Goal: Information Seeking & Learning: Learn about a topic

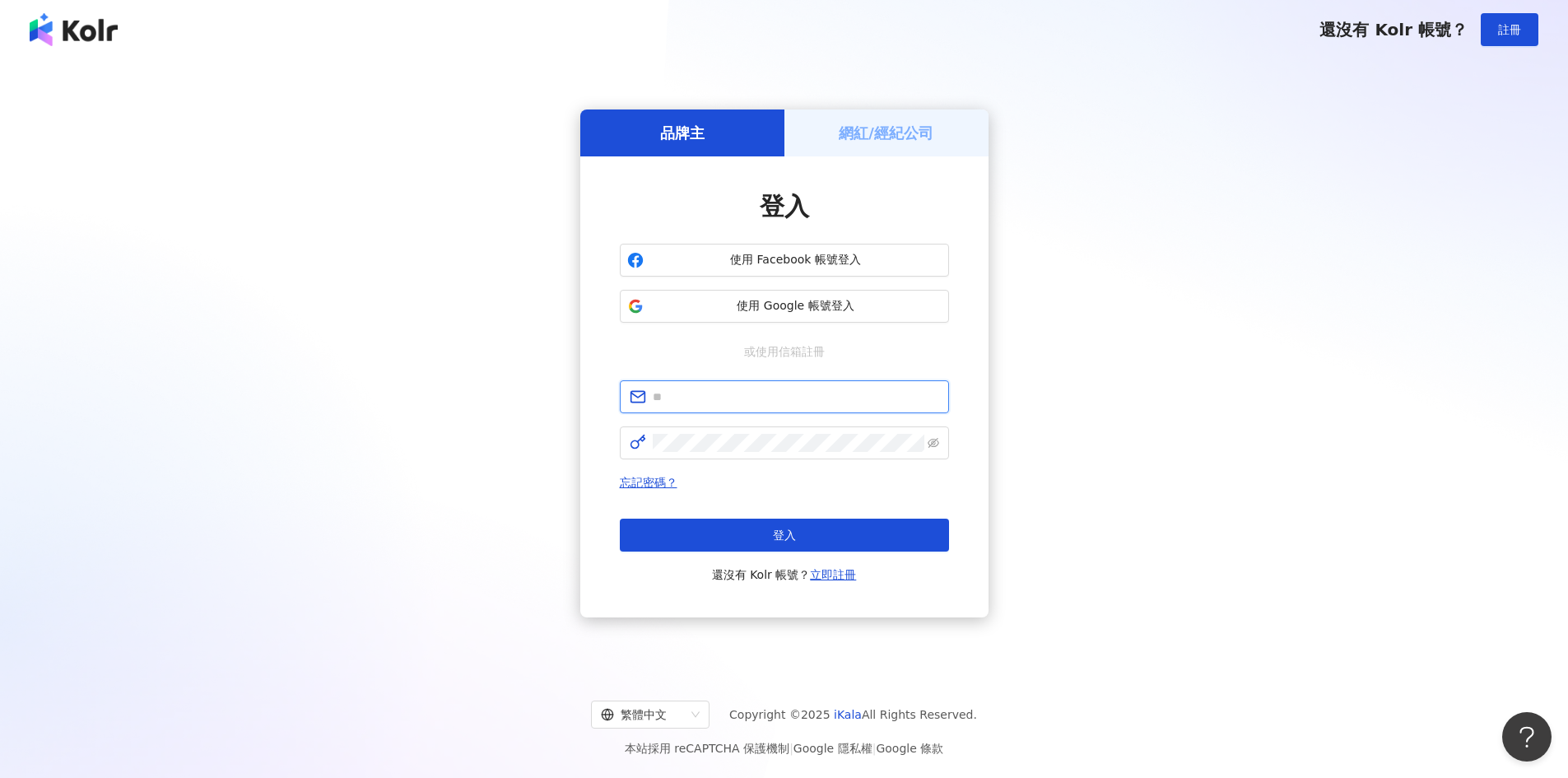
type input "**********"
click at [820, 543] on button "登入" at bounding box center [785, 534] width 330 height 33
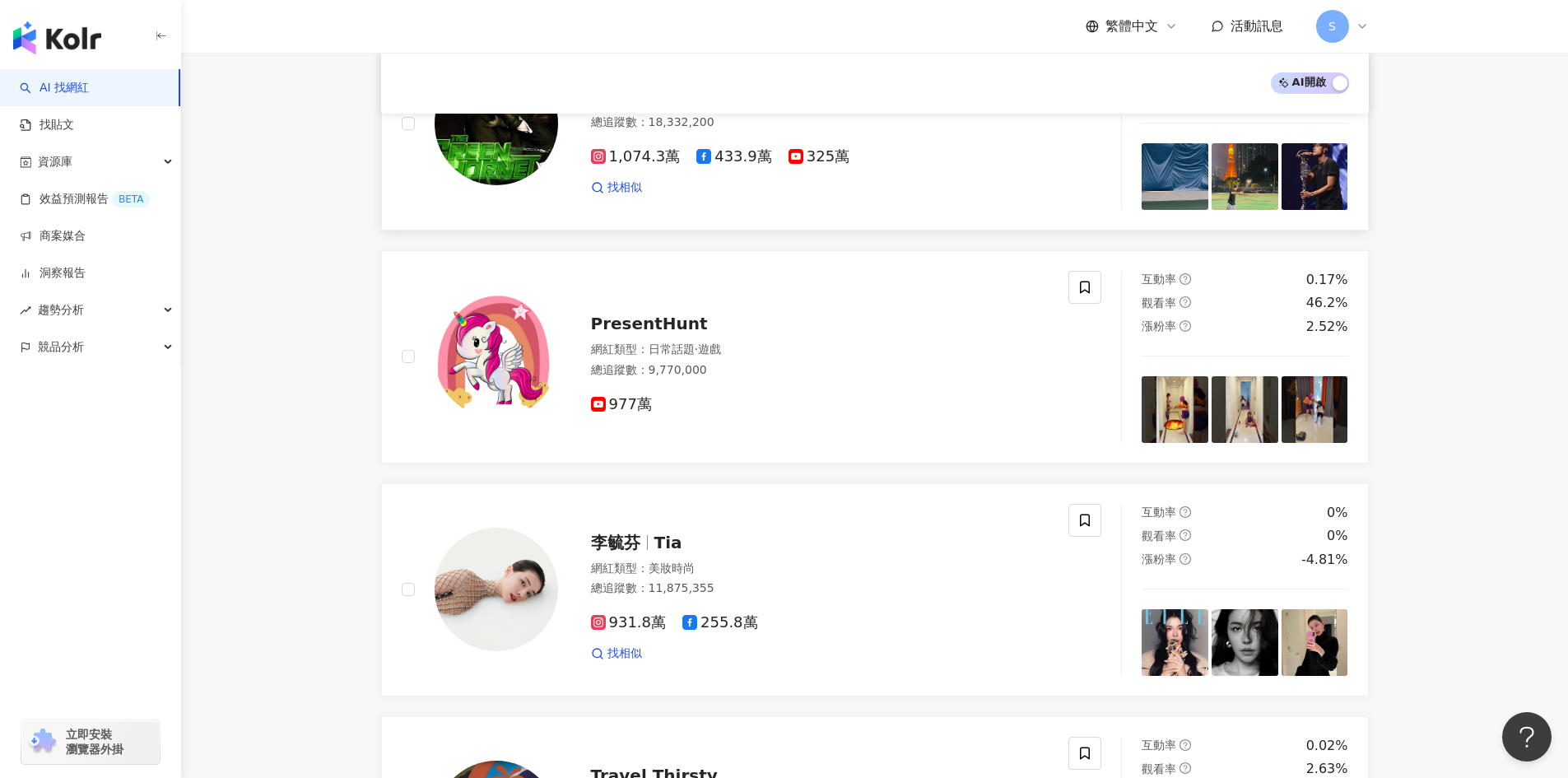
scroll to position [493, 0]
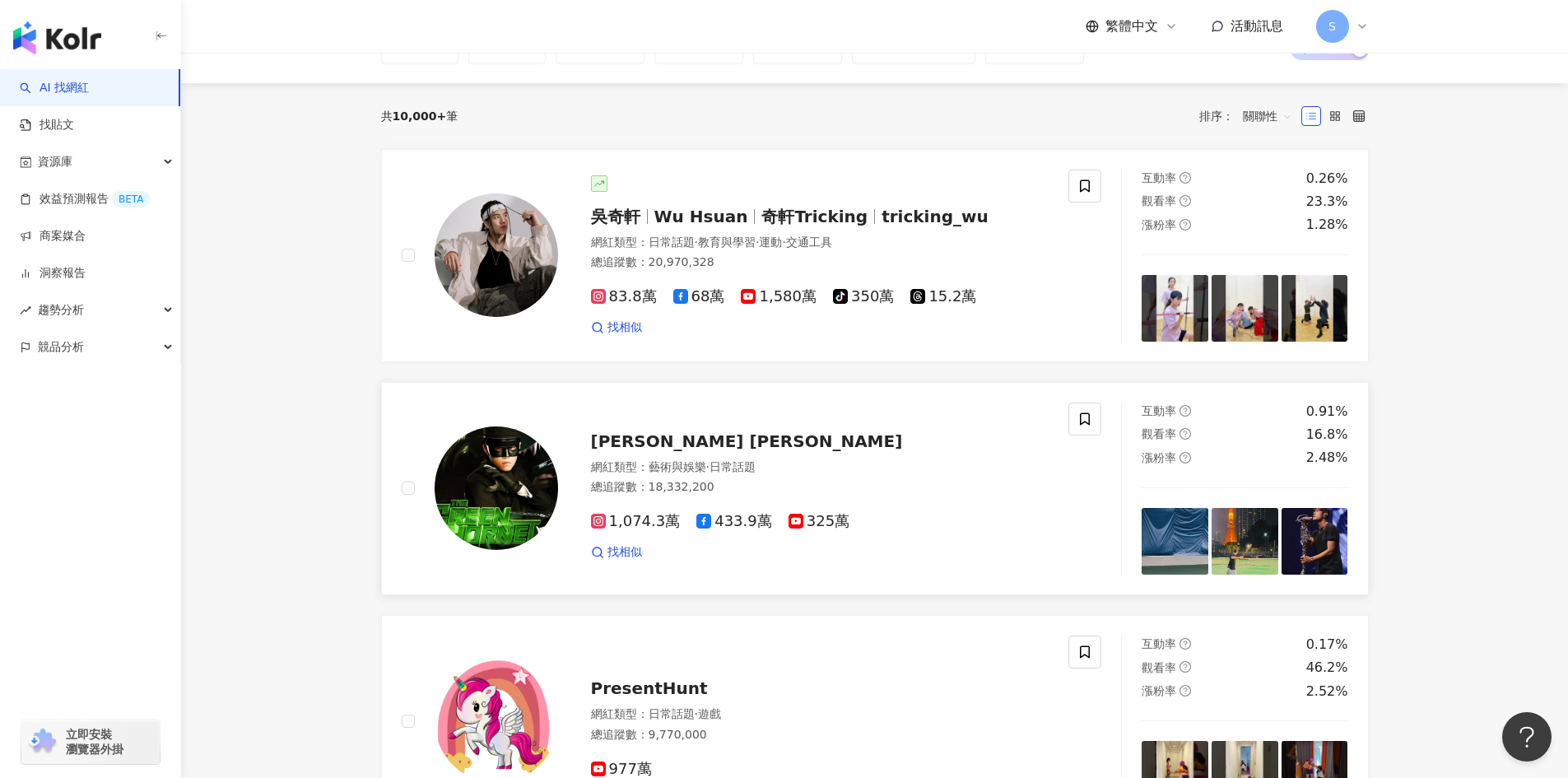
scroll to position [165, 0]
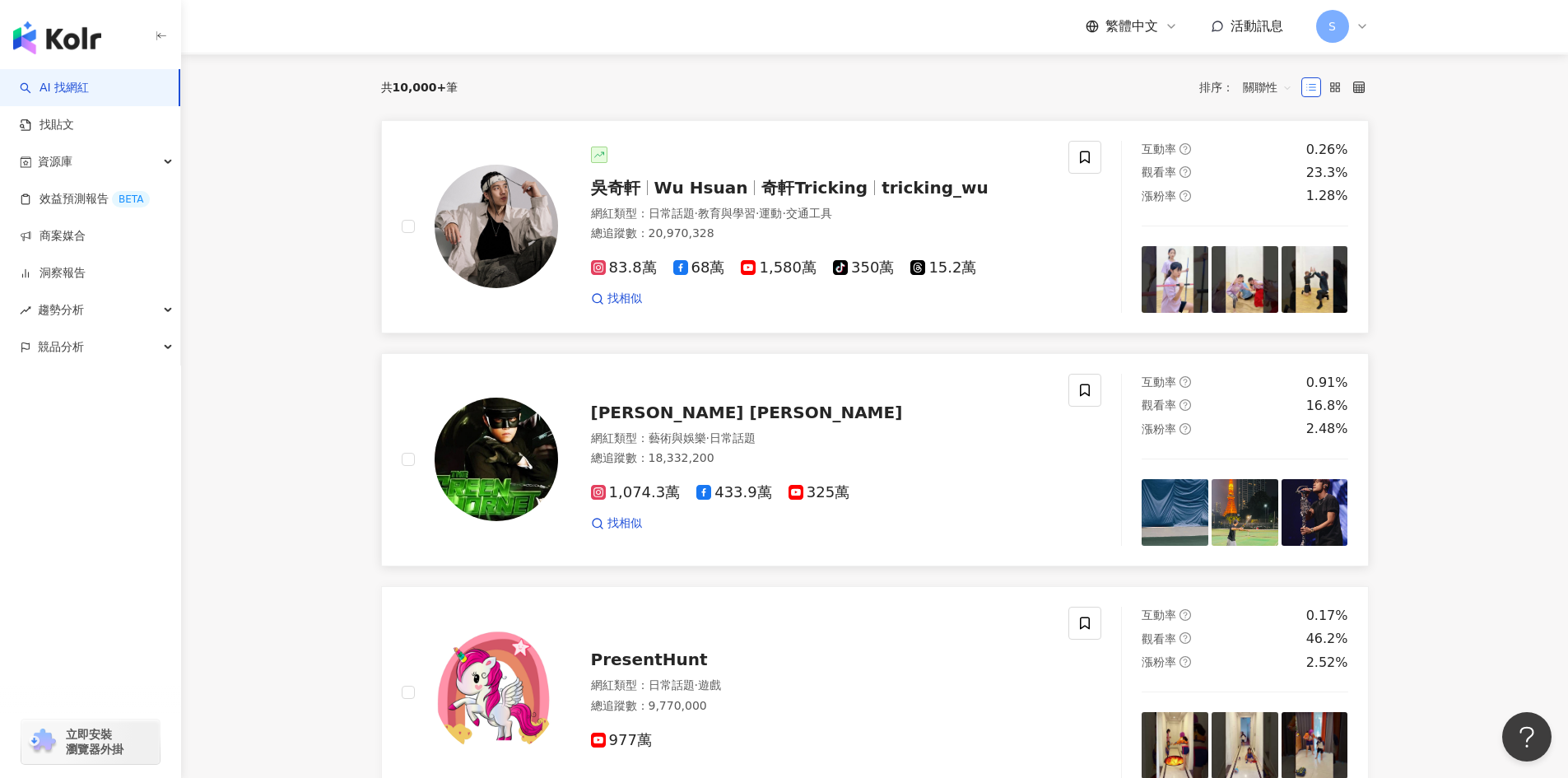
click at [821, 168] on div "[PERSON_NAME][PERSON_NAME] Hsuan 奇軒Tricking tricking_wu 網紅類型 ： 日常話題 · 教育與學習 · 運…" at bounding box center [804, 226] width 491 height 161
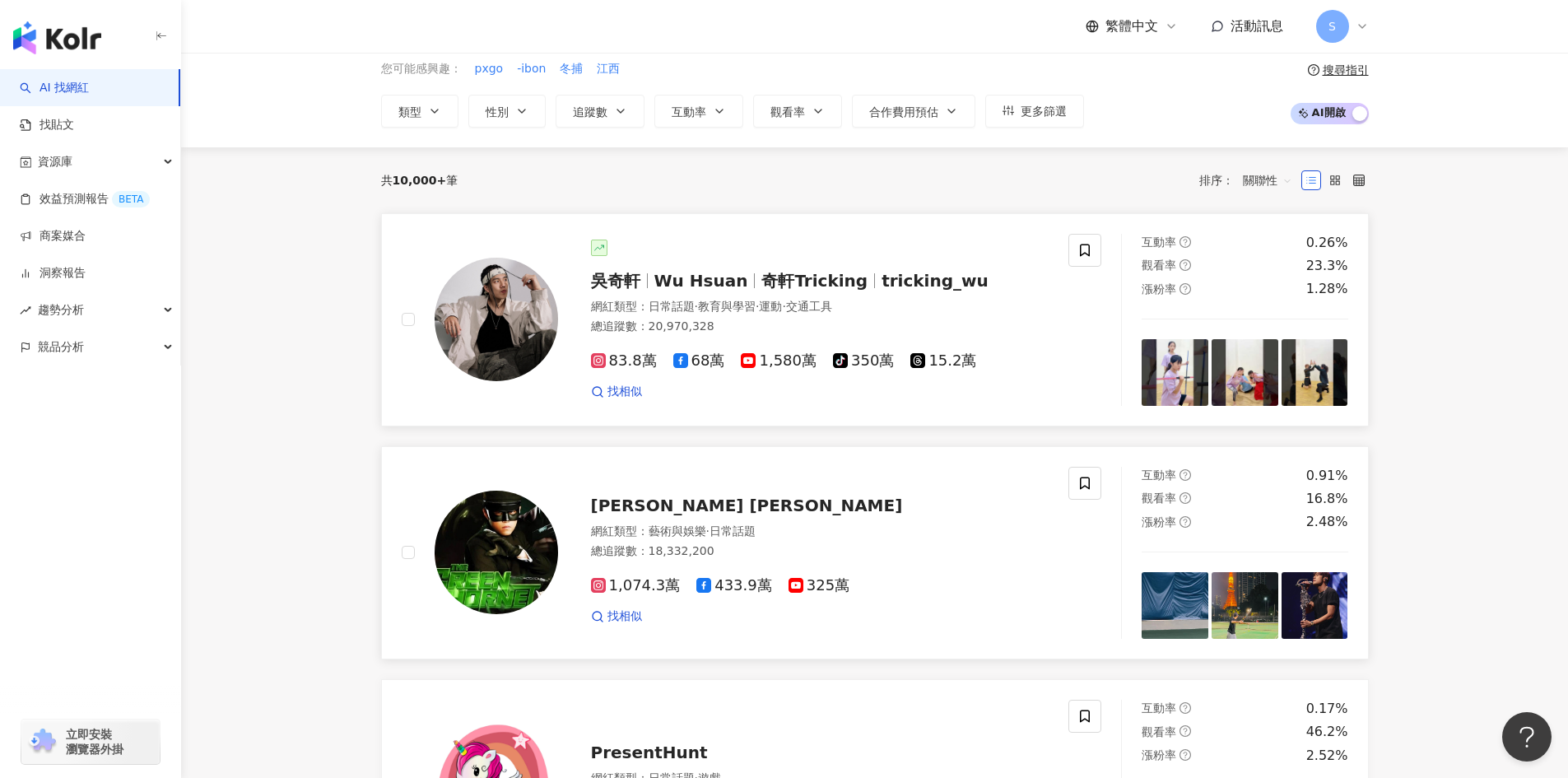
scroll to position [0, 0]
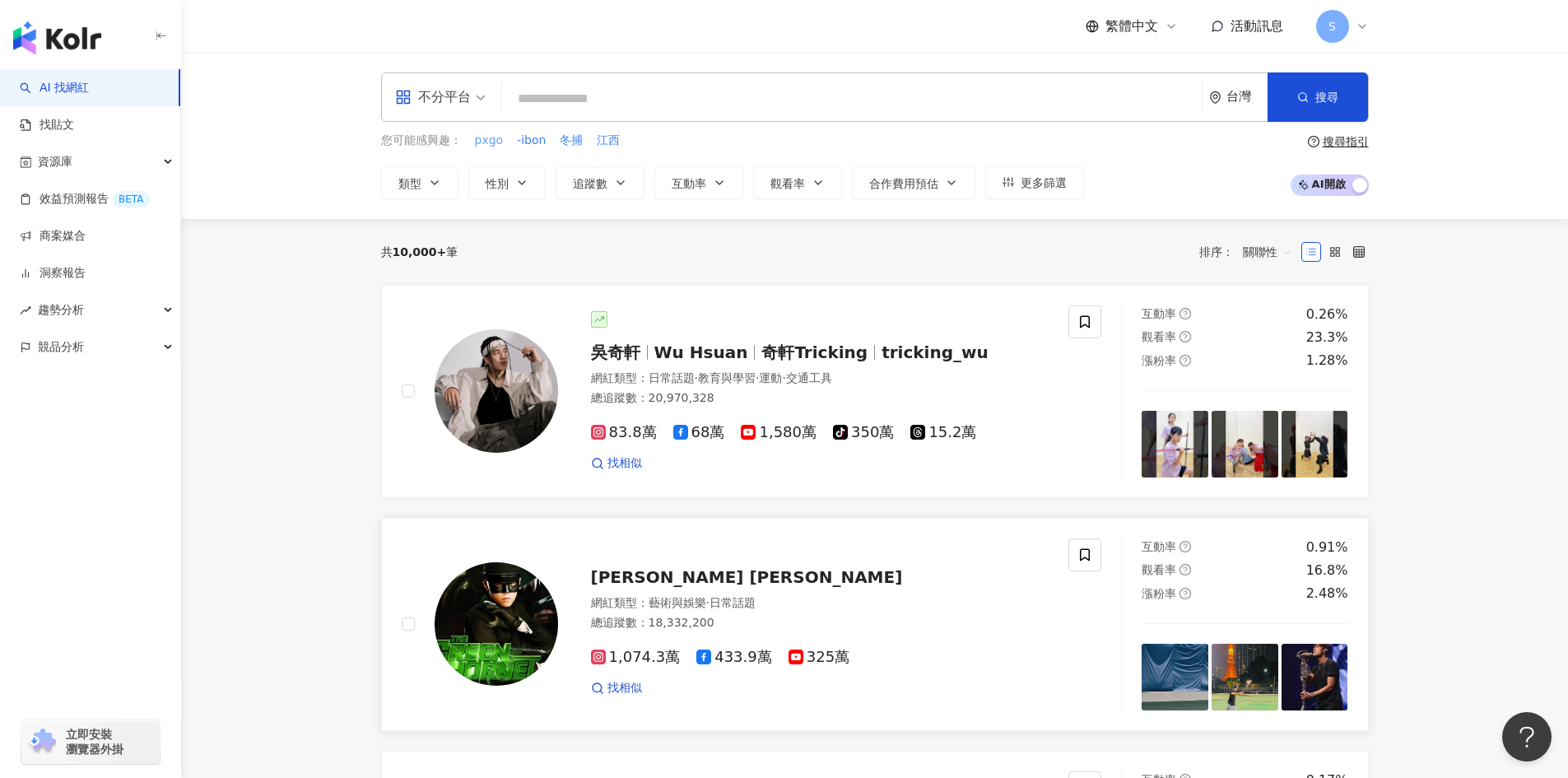
click at [497, 145] on span "pxgo" at bounding box center [489, 140] width 29 height 16
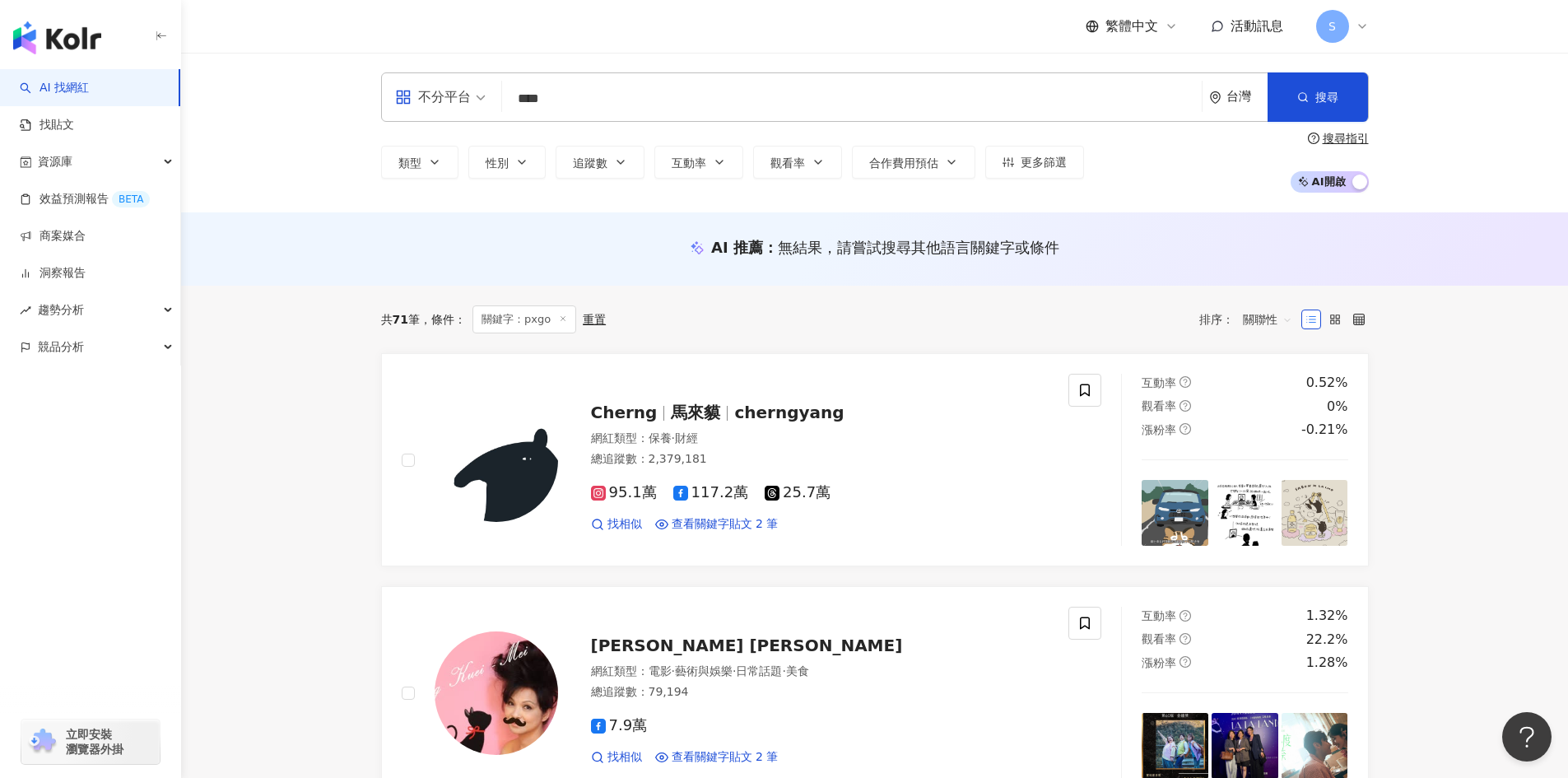
click at [727, 112] on input "****" at bounding box center [852, 99] width 686 height 31
type input "*"
click at [20, 239] on link "商案媒合" at bounding box center [53, 235] width 66 height 16
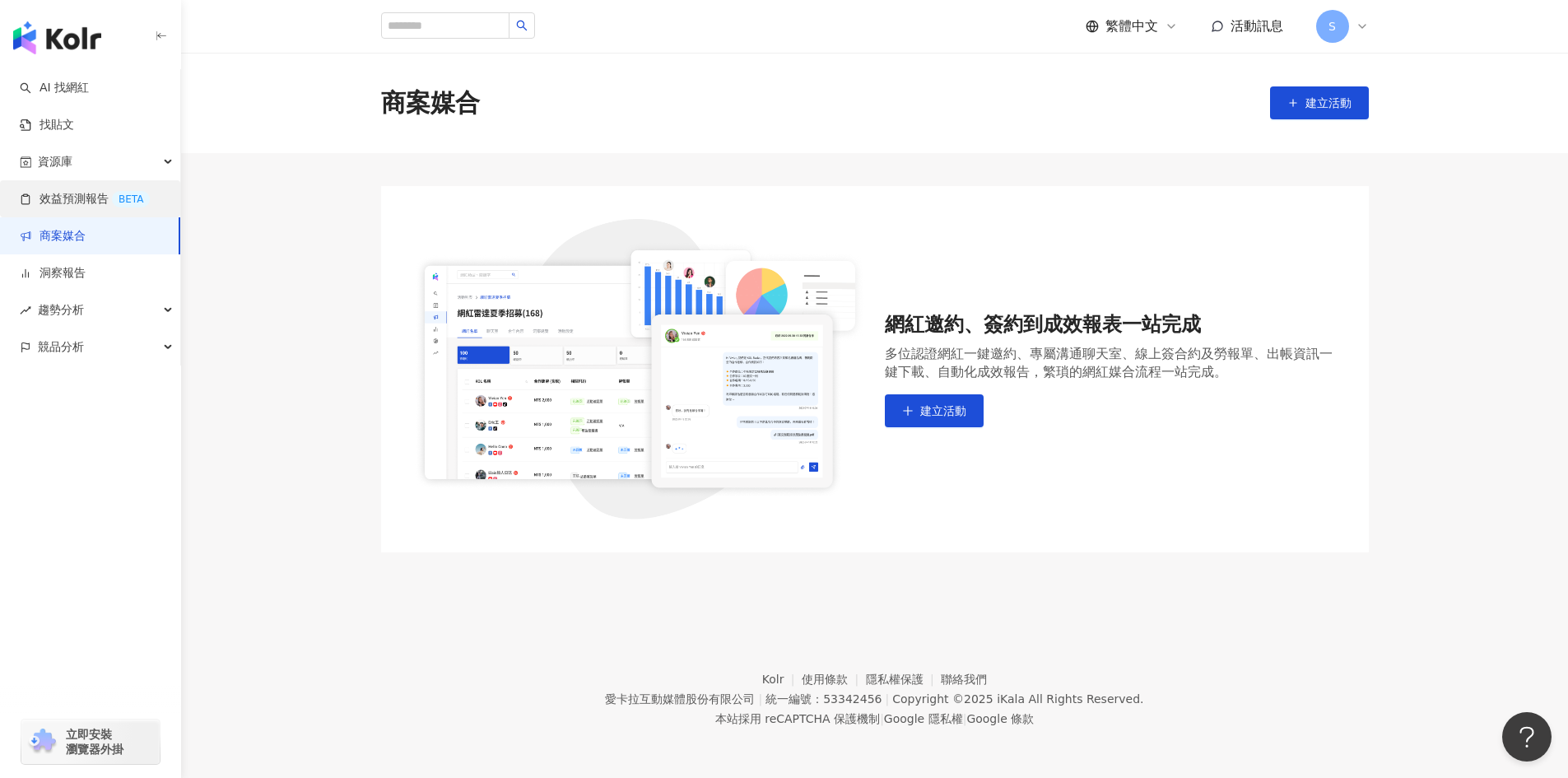
click at [66, 200] on link "效益預測報告 BETA" at bounding box center [84, 199] width 130 height 16
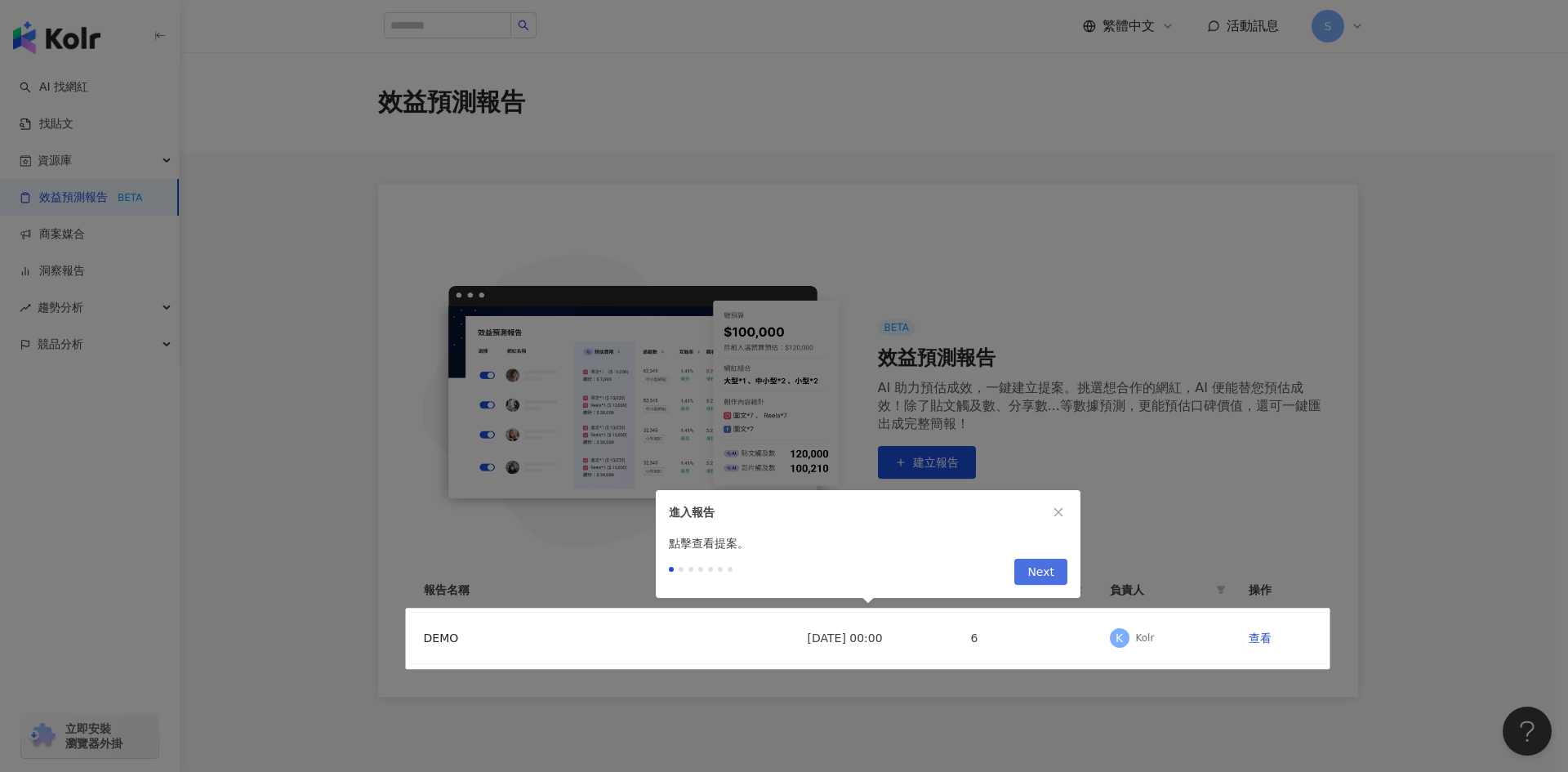
click at [1061, 560] on button "Next" at bounding box center [1040, 571] width 53 height 26
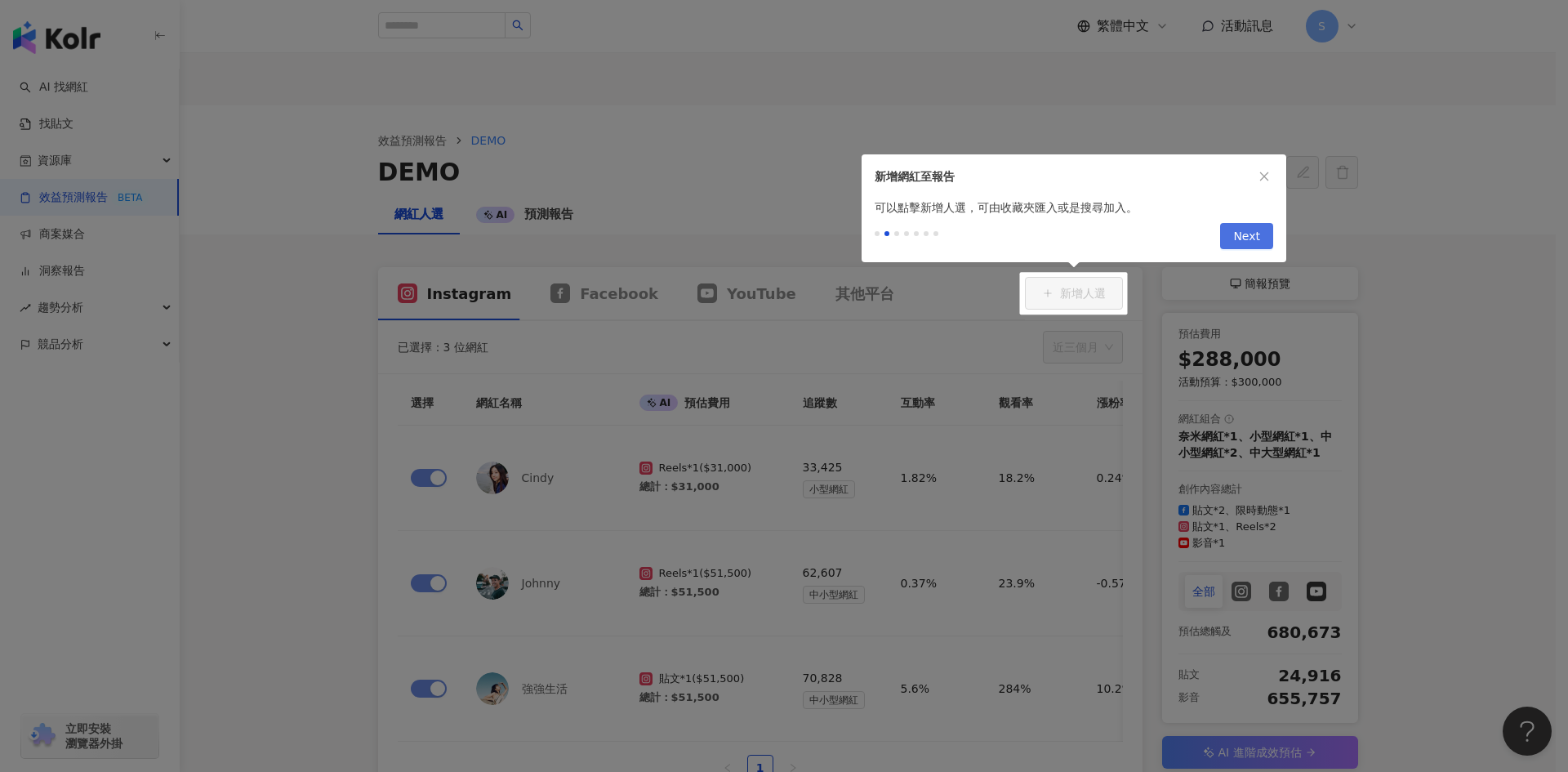
click at [1261, 237] on button "Next" at bounding box center [1246, 235] width 53 height 26
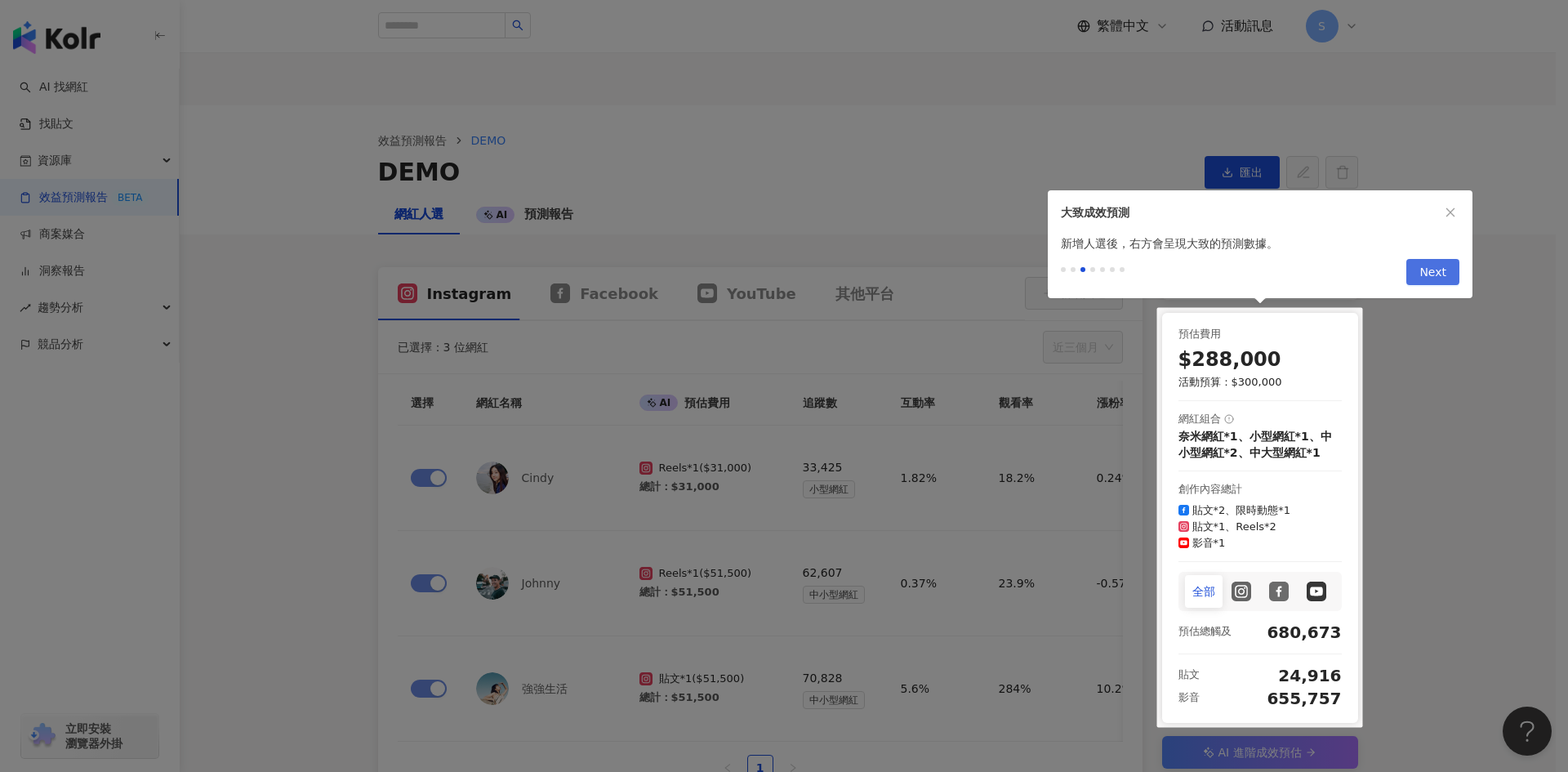
click at [1443, 270] on span "Next" at bounding box center [1433, 272] width 27 height 26
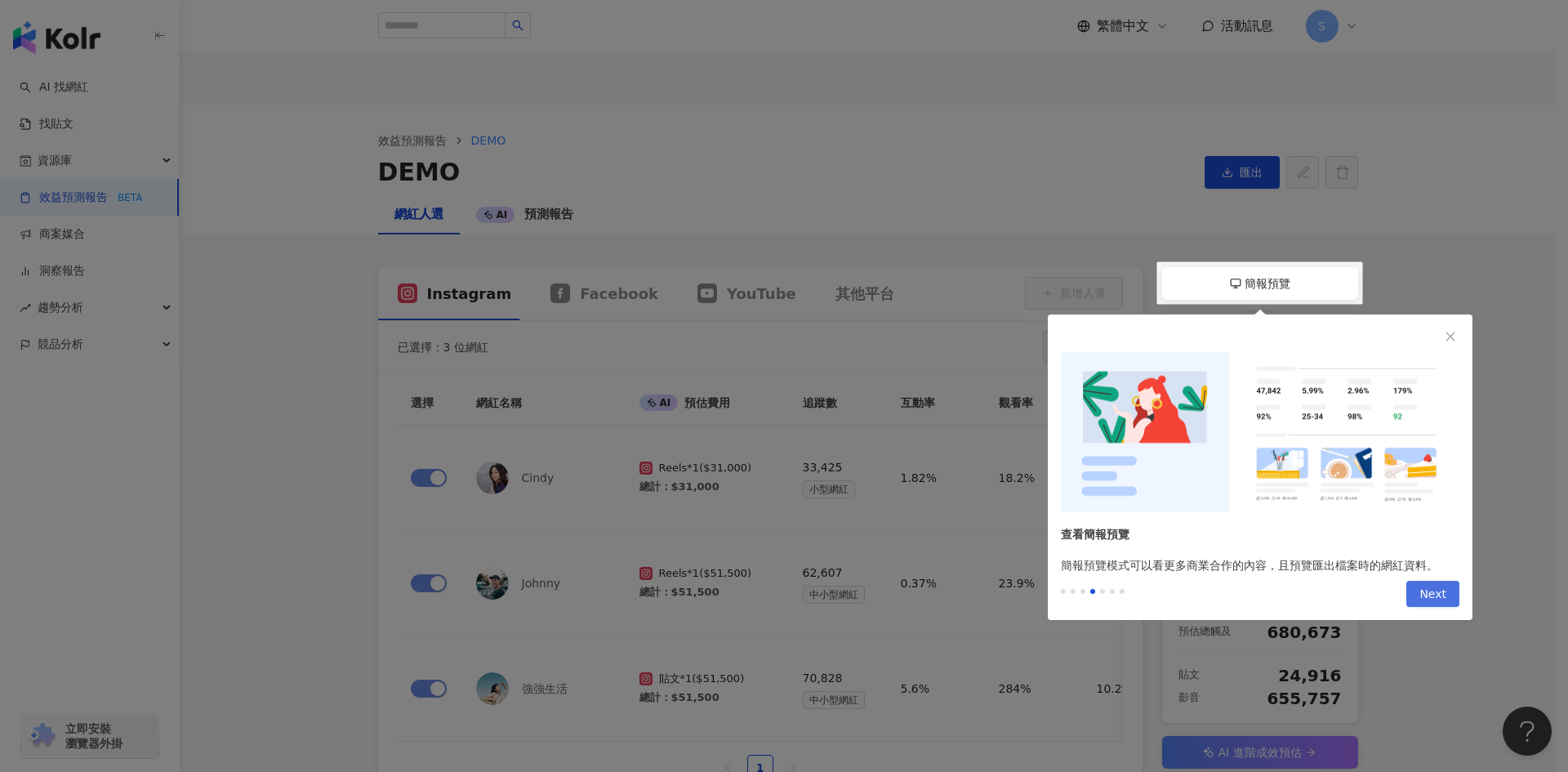
click at [1417, 594] on button "Next" at bounding box center [1432, 593] width 53 height 26
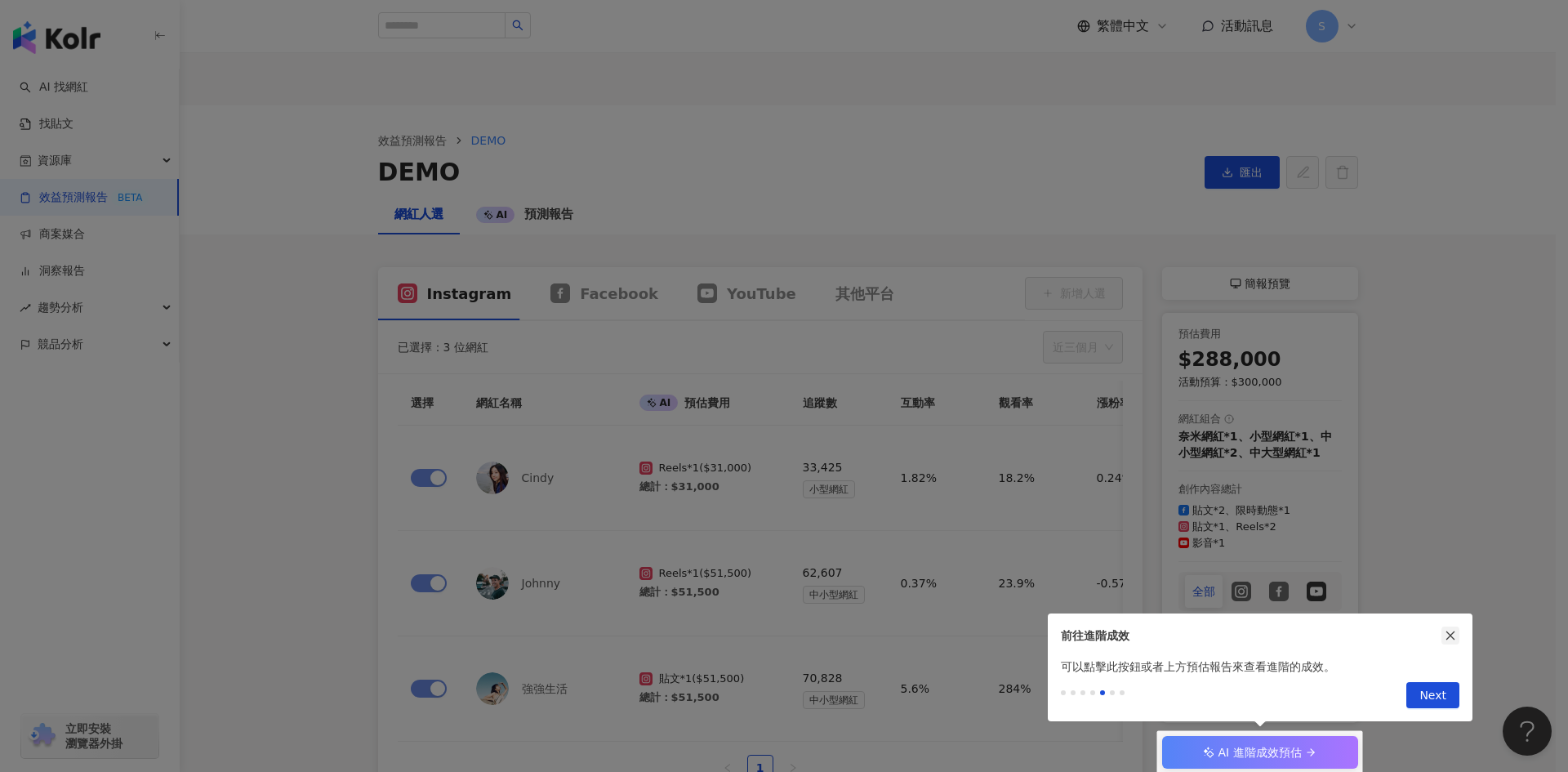
click at [1451, 643] on button "button" at bounding box center [1450, 635] width 18 height 18
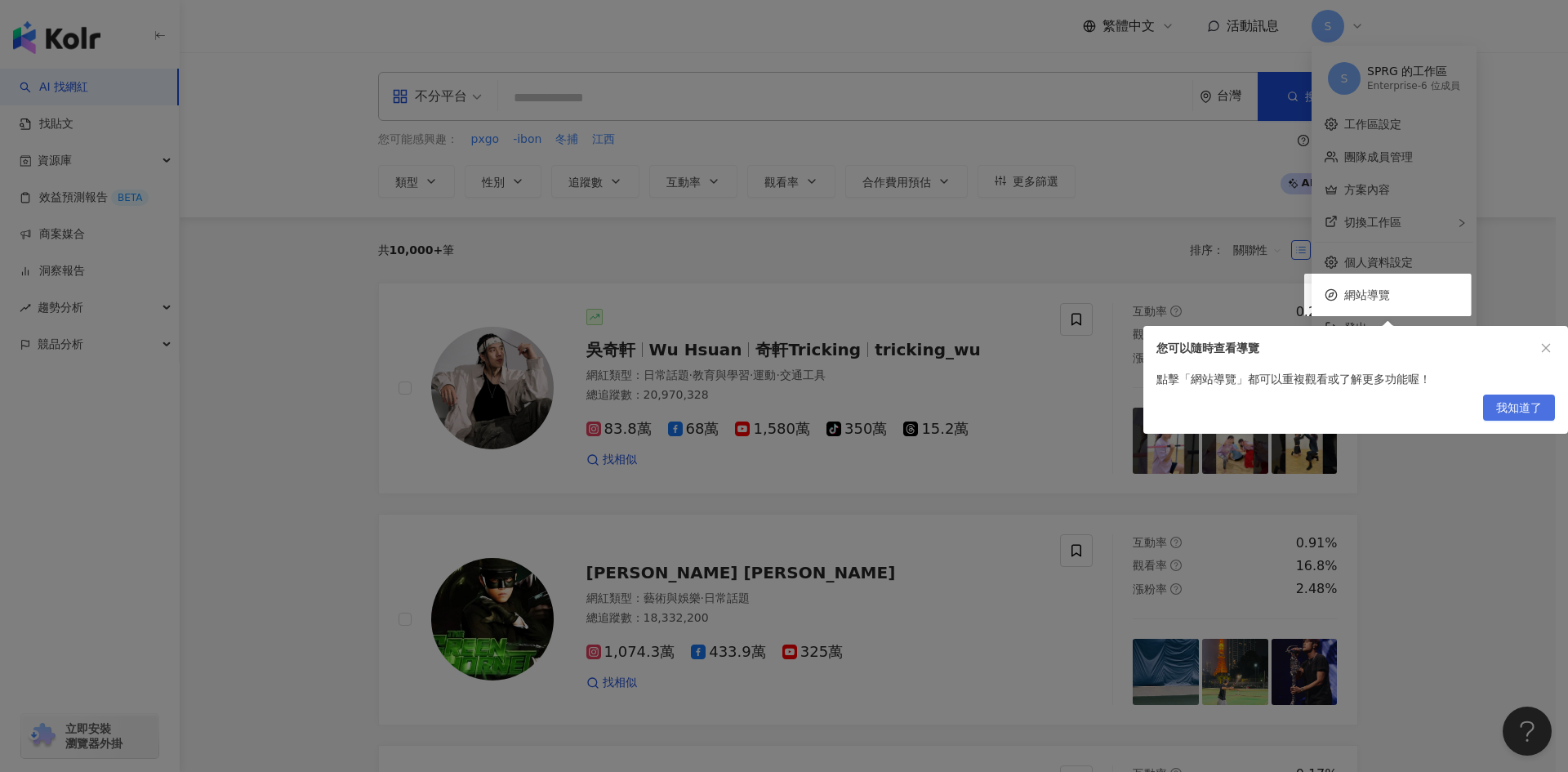
click at [1533, 404] on span "我知道了" at bounding box center [1519, 408] width 46 height 26
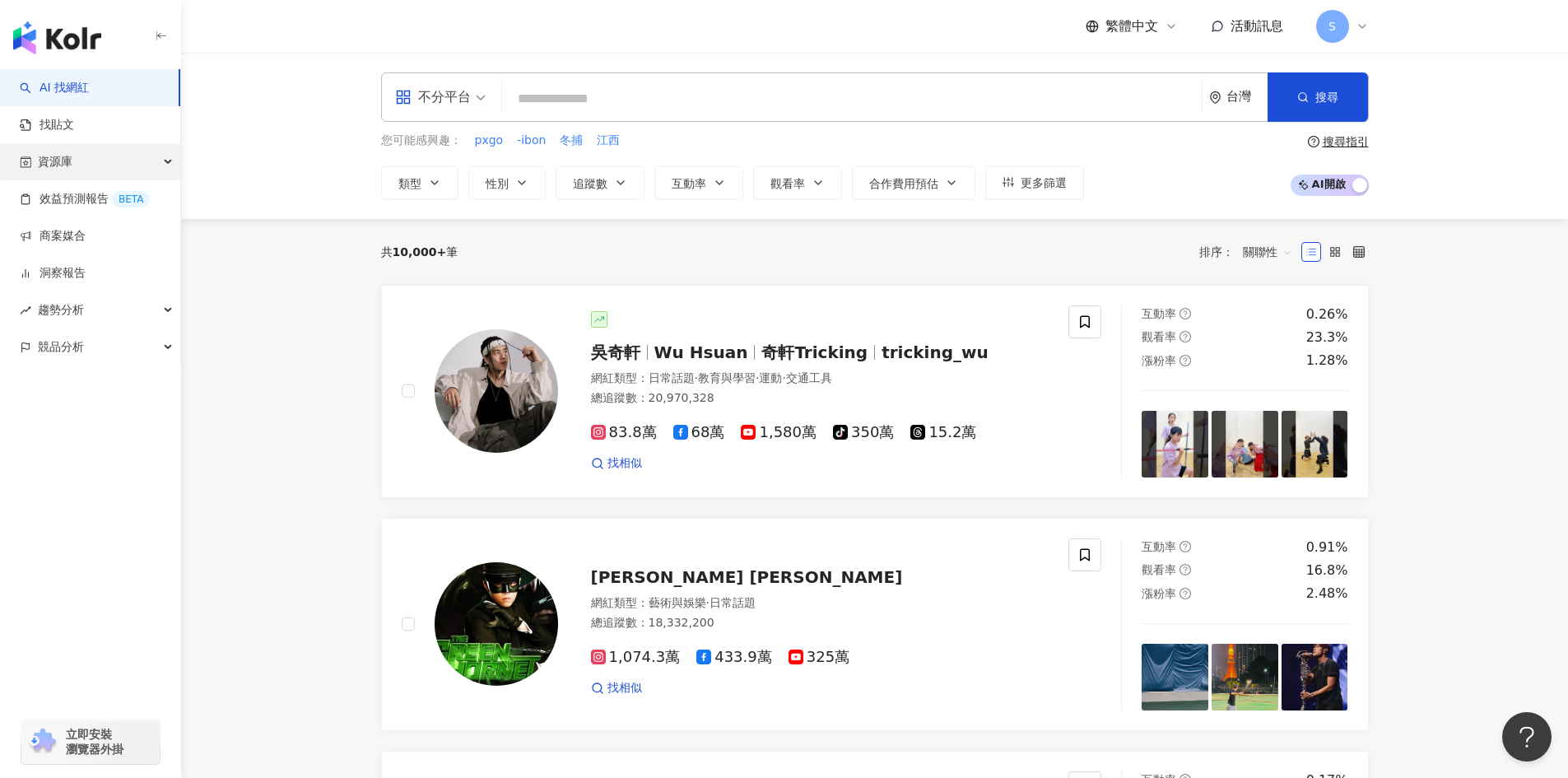
click at [110, 160] on div "資源庫" at bounding box center [90, 162] width 180 height 37
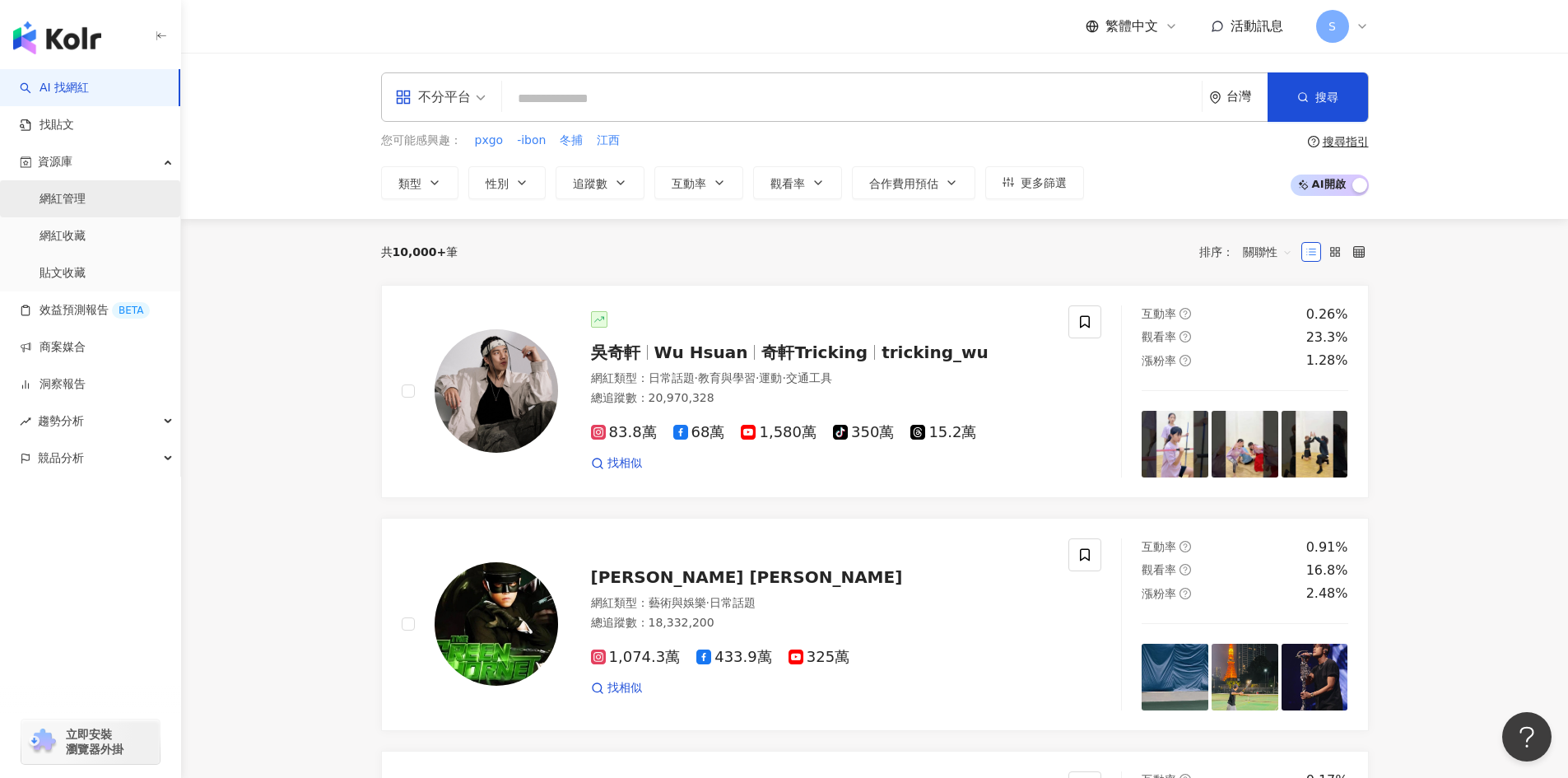
click at [86, 207] on link "網紅管理" at bounding box center [63, 199] width 46 height 16
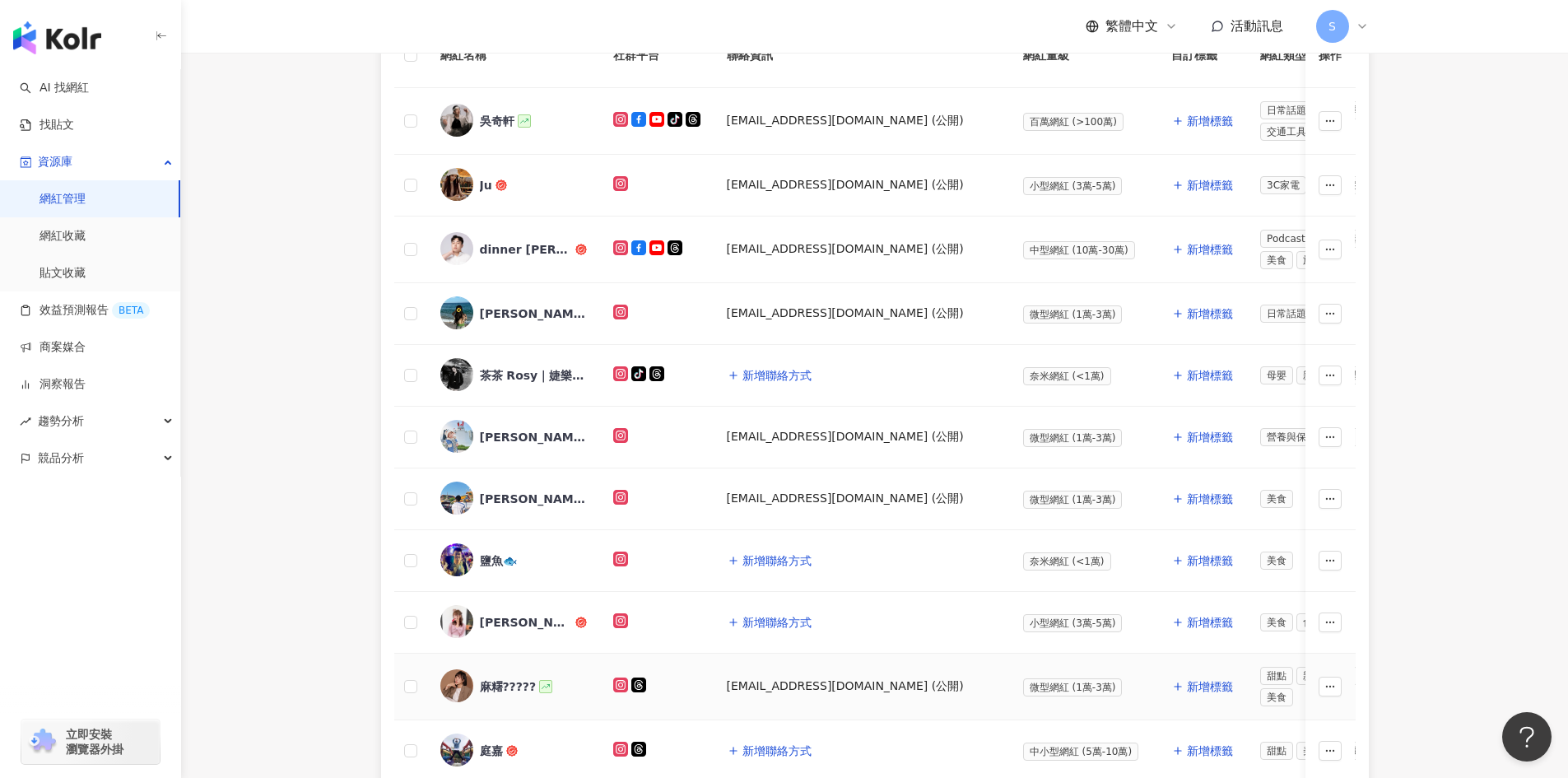
scroll to position [330, 0]
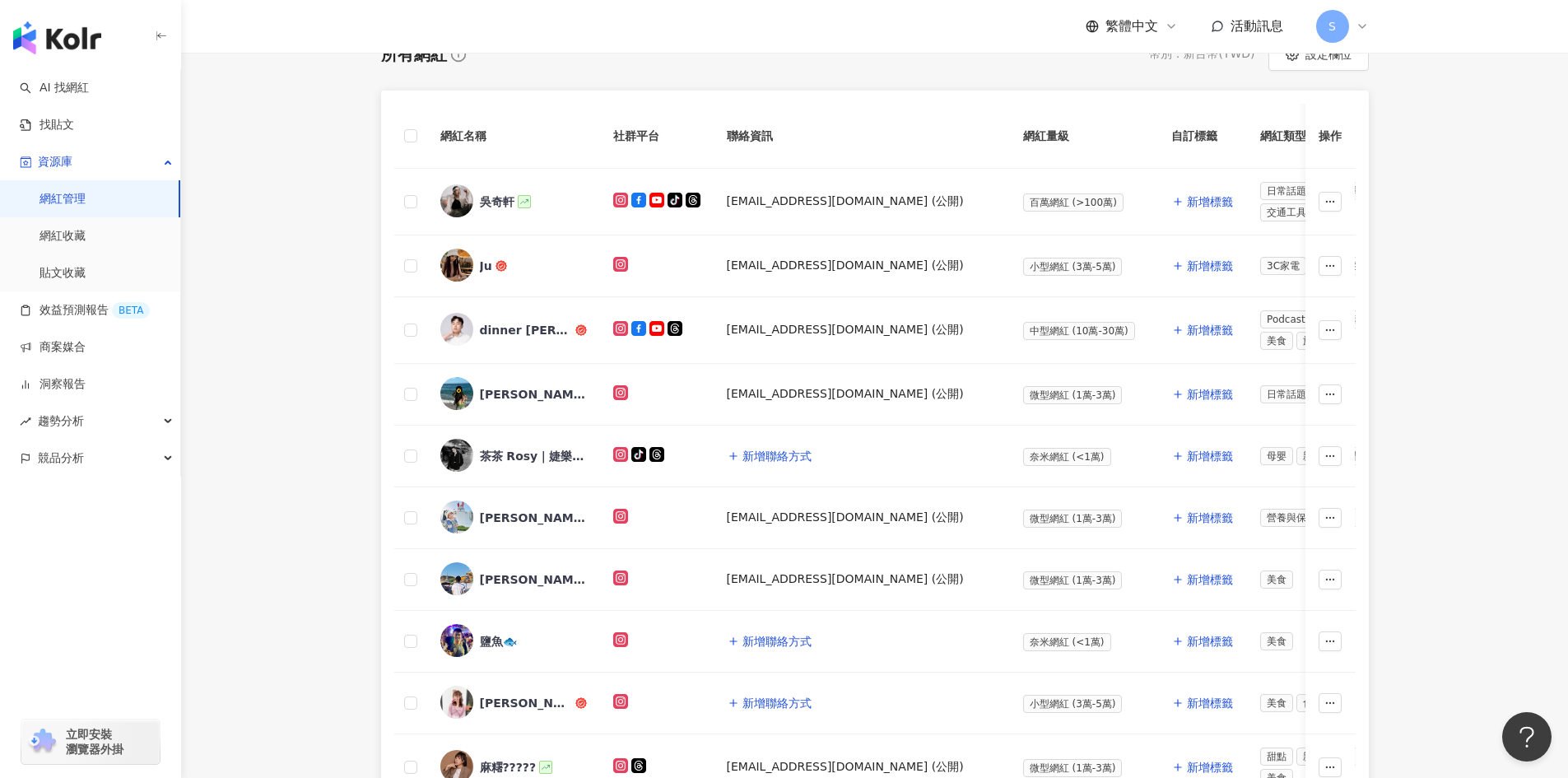
click at [294, 646] on main "網紅管理 合作過的網紅 已解鎖網紅 網紅管理 加入網紅 社群平台 合作專案 合作酬勞 標籤 解鎖狀態 更多篩選 👋 新功能上線！輕鬆掌握網紅關係，管理更上手！…" at bounding box center [874, 382] width 1386 height 1319
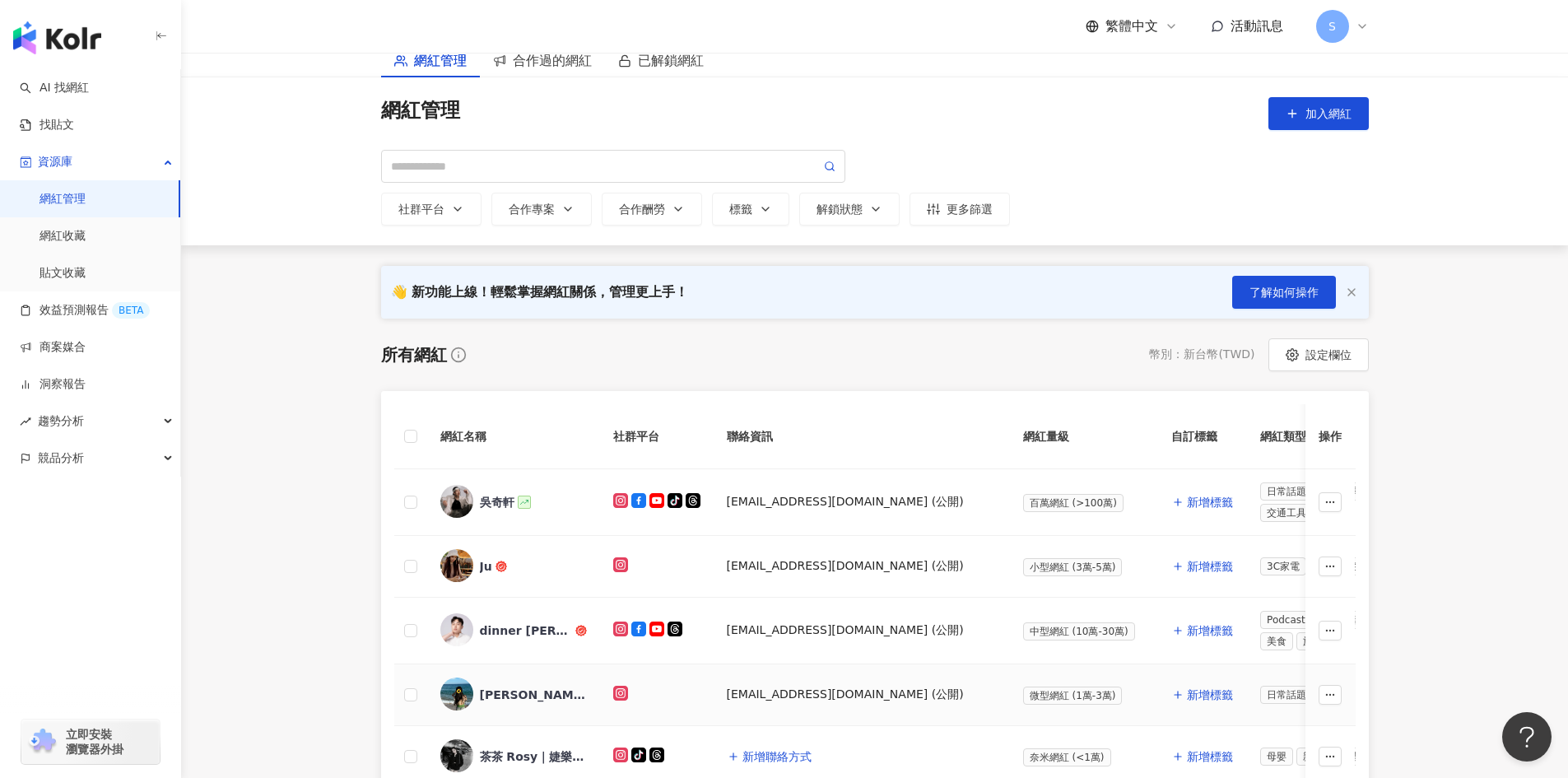
scroll to position [0, 0]
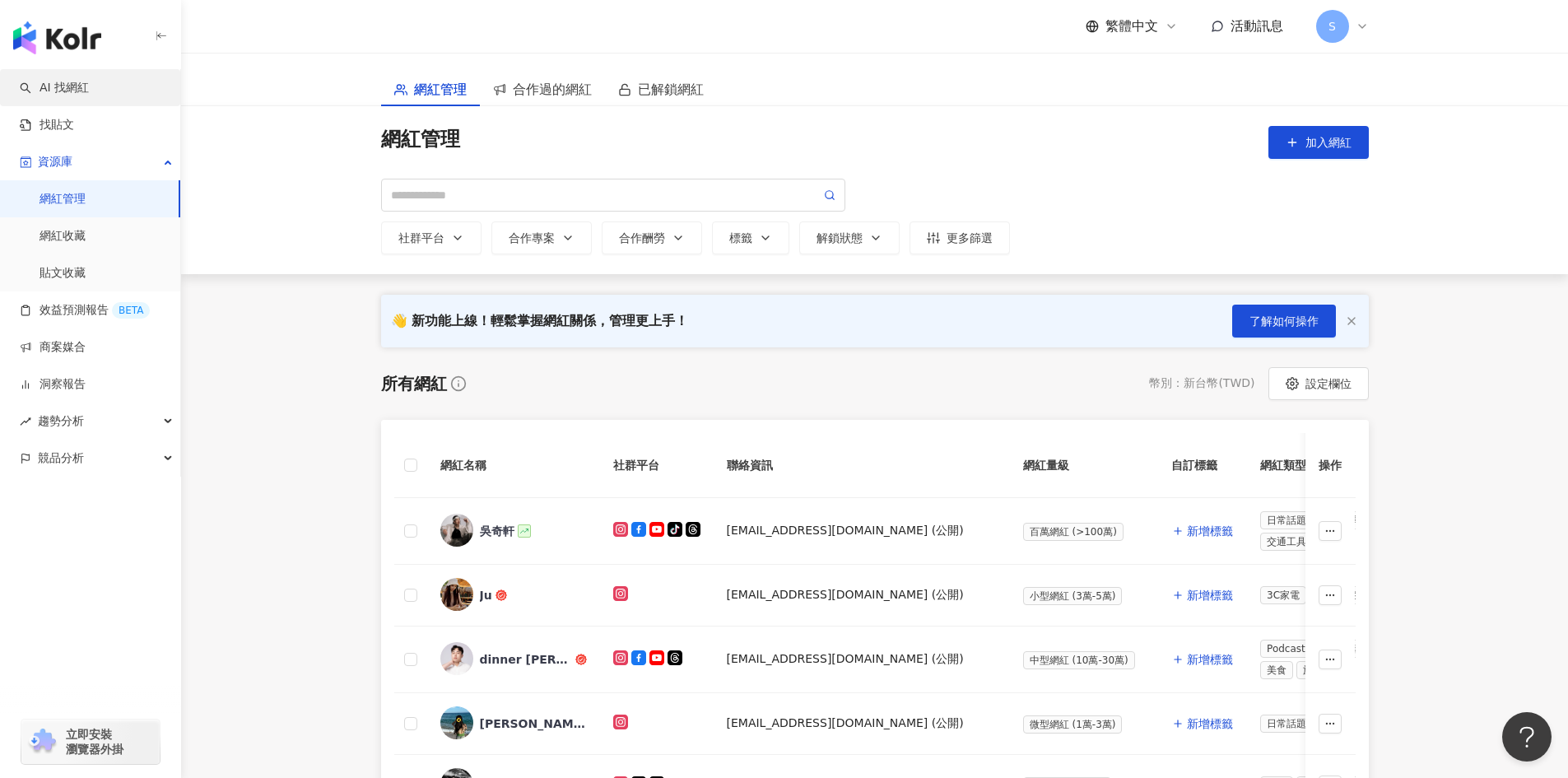
click at [89, 91] on link "AI 找網紅" at bounding box center [54, 87] width 69 height 16
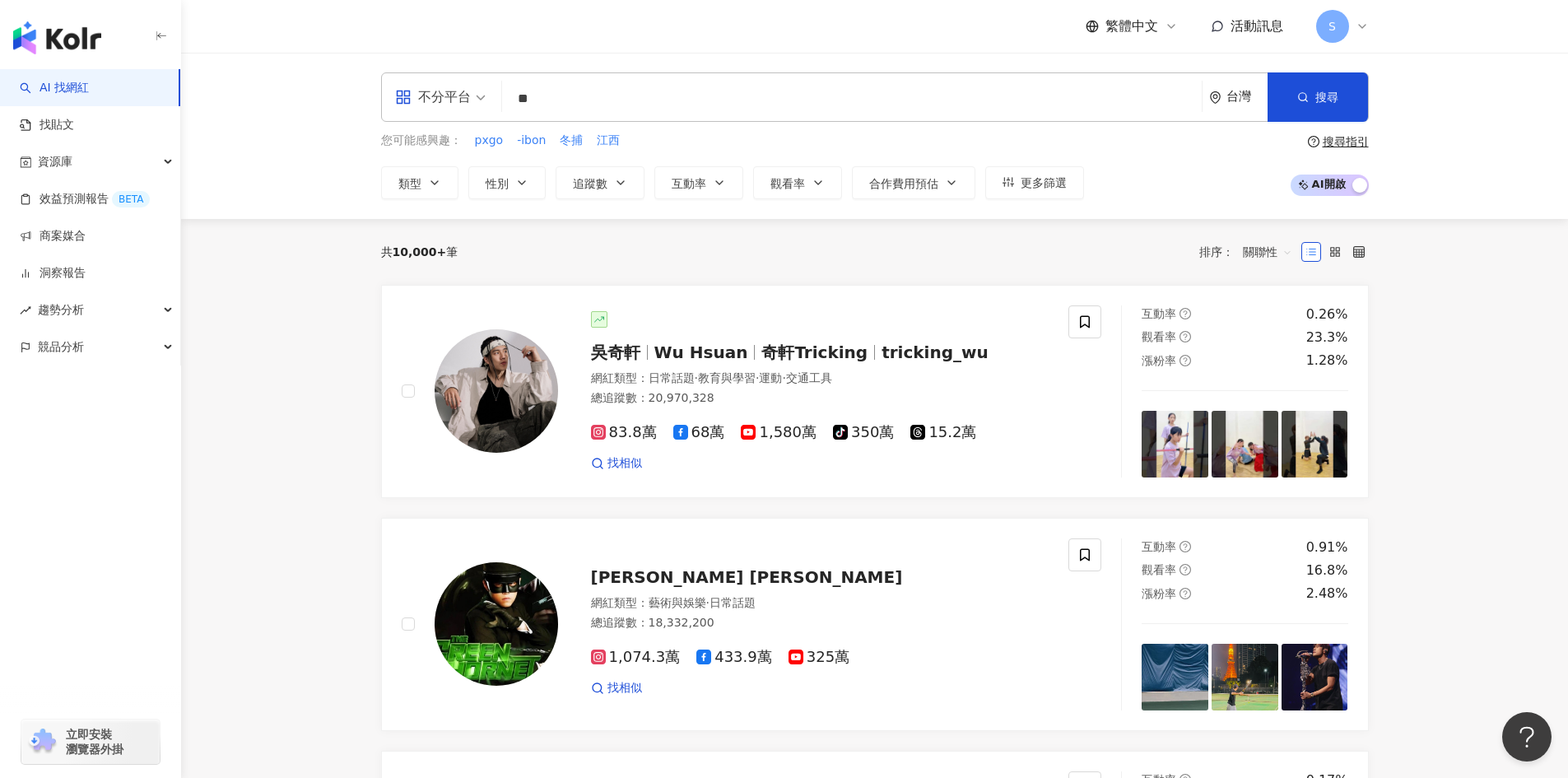
type input "**"
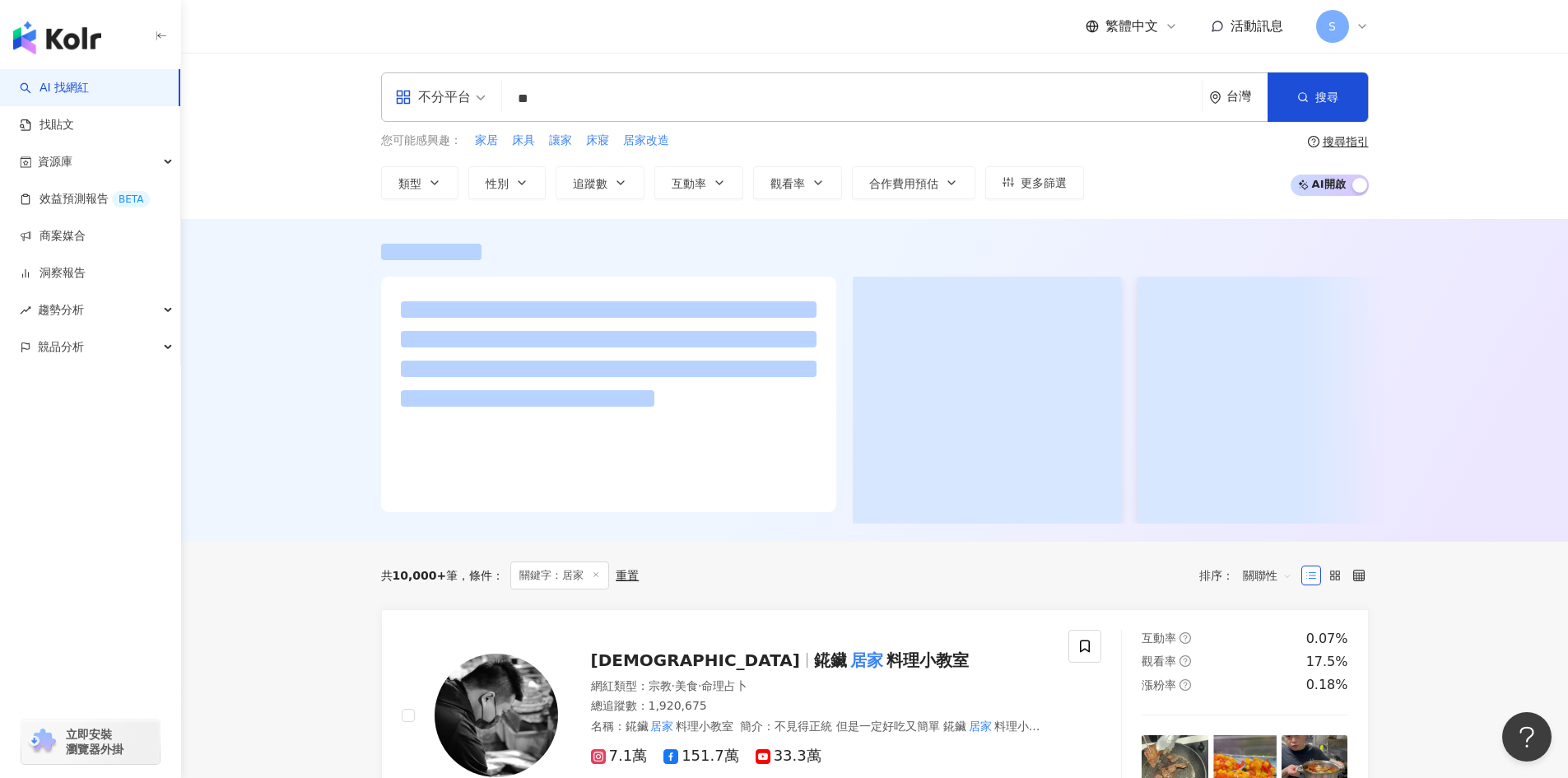
click at [448, 223] on div at bounding box center [874, 381] width 1386 height 323
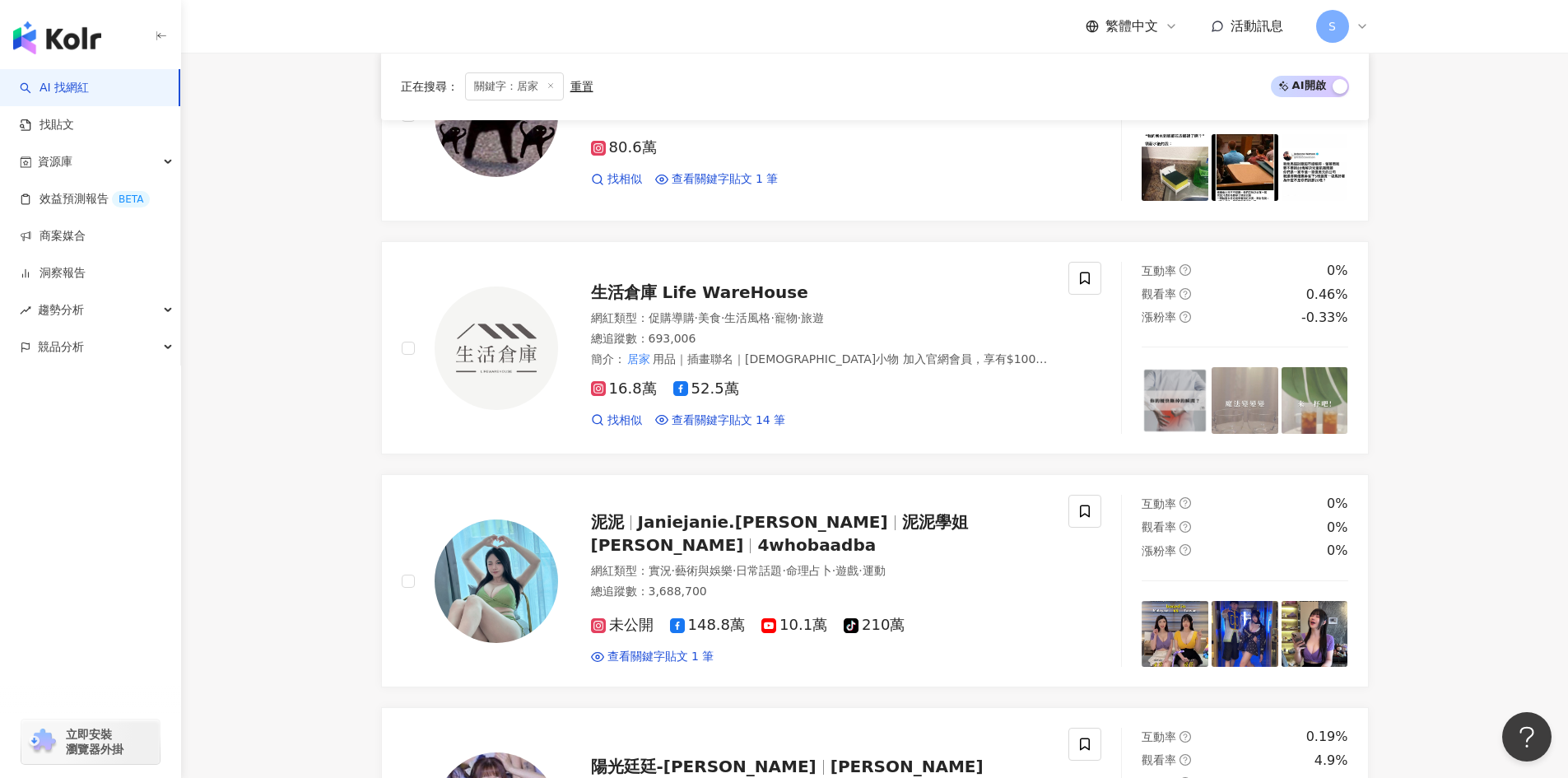
scroll to position [1646, 0]
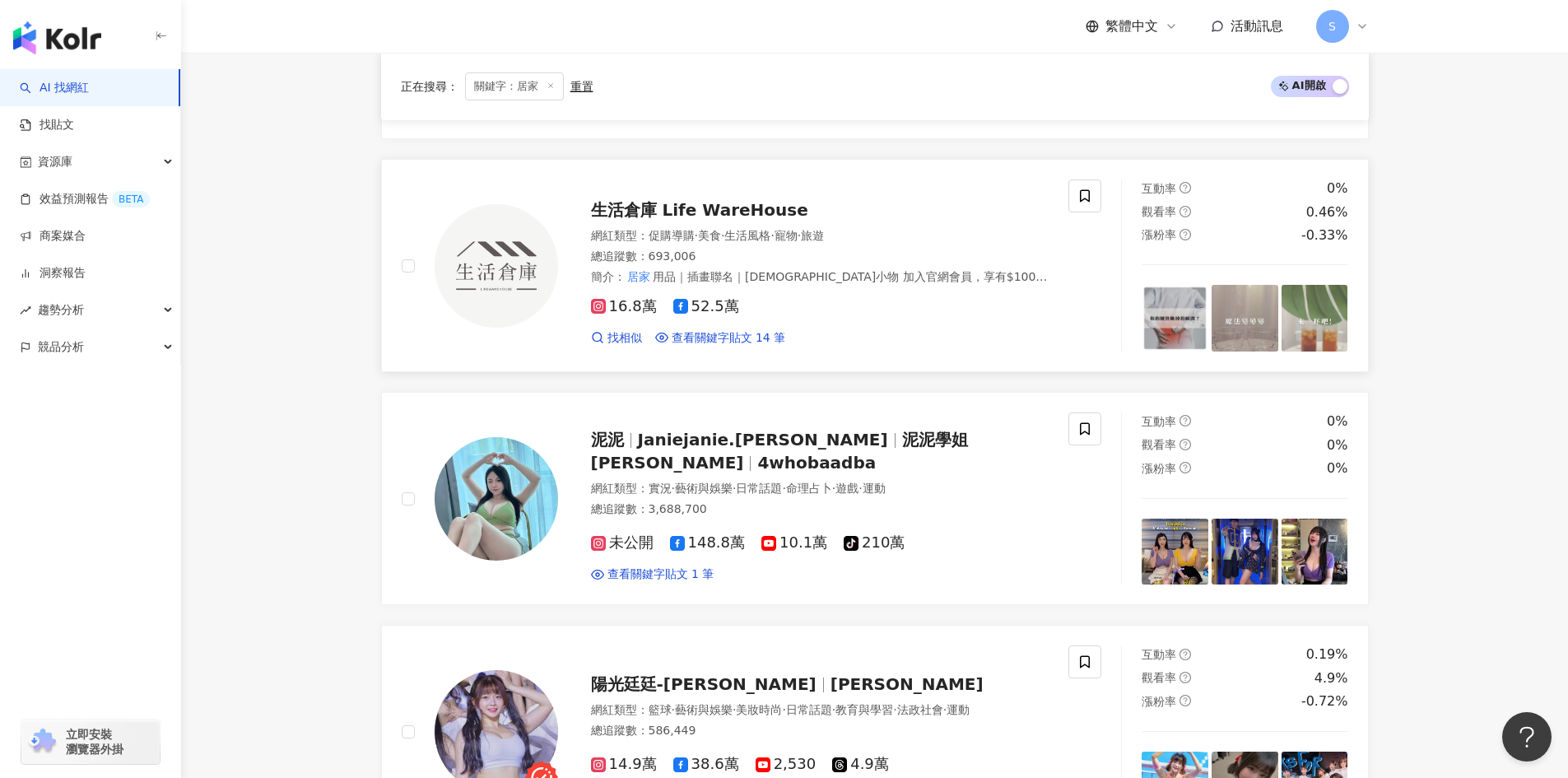
click at [770, 233] on span "生活風格" at bounding box center [747, 235] width 46 height 14
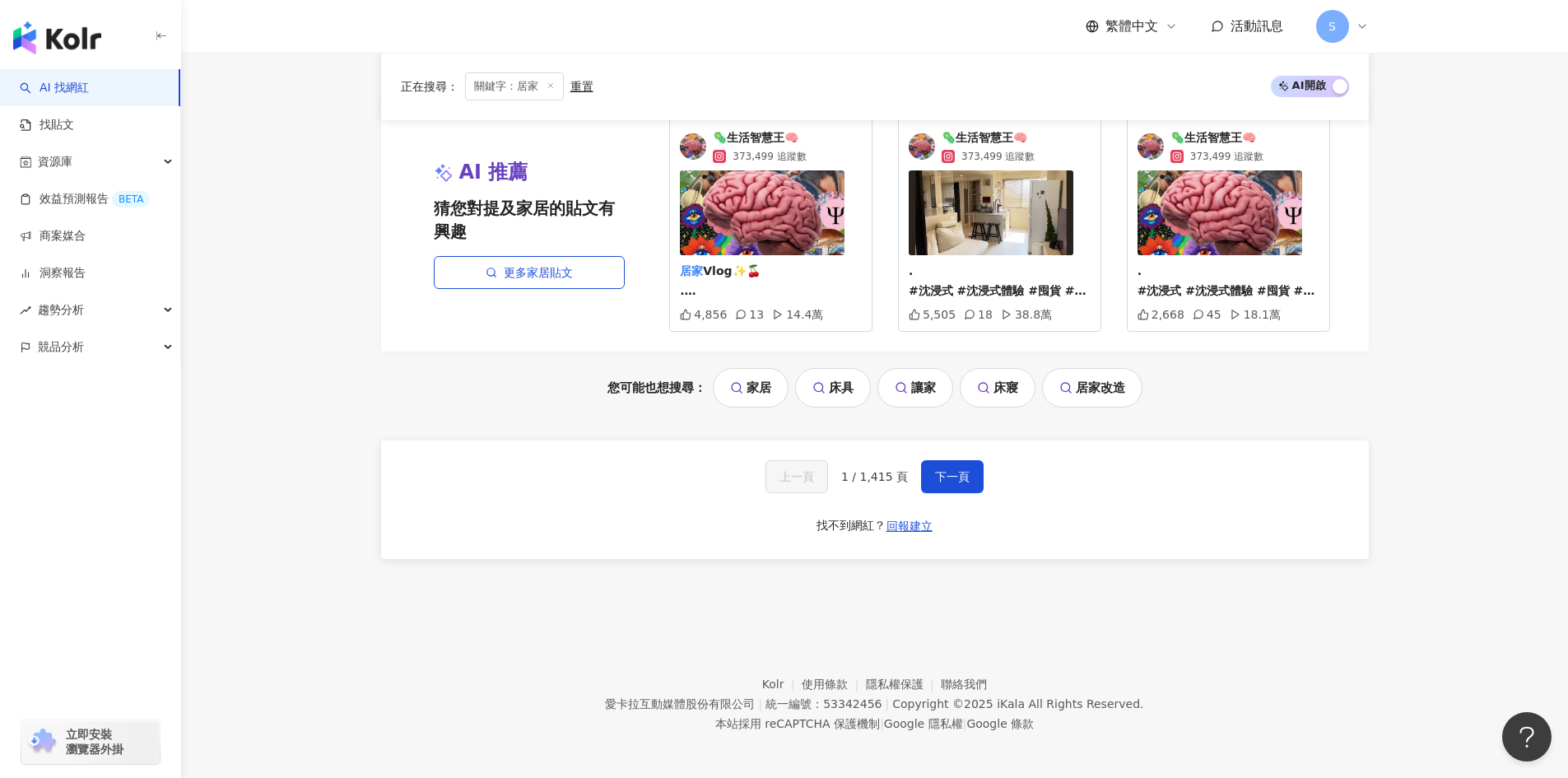
scroll to position [3125, 0]
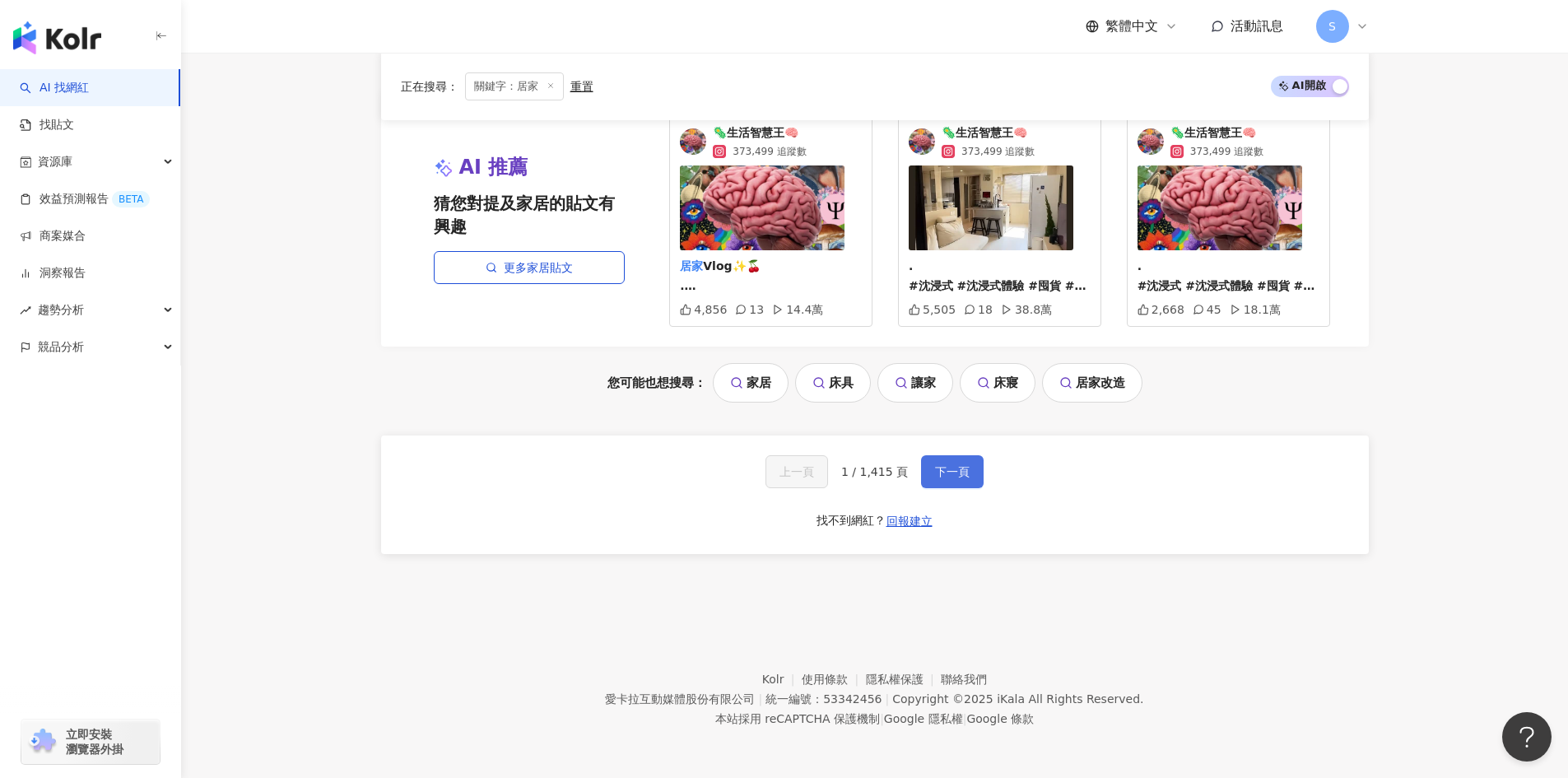
click at [954, 483] on button "下一頁" at bounding box center [952, 471] width 63 height 33
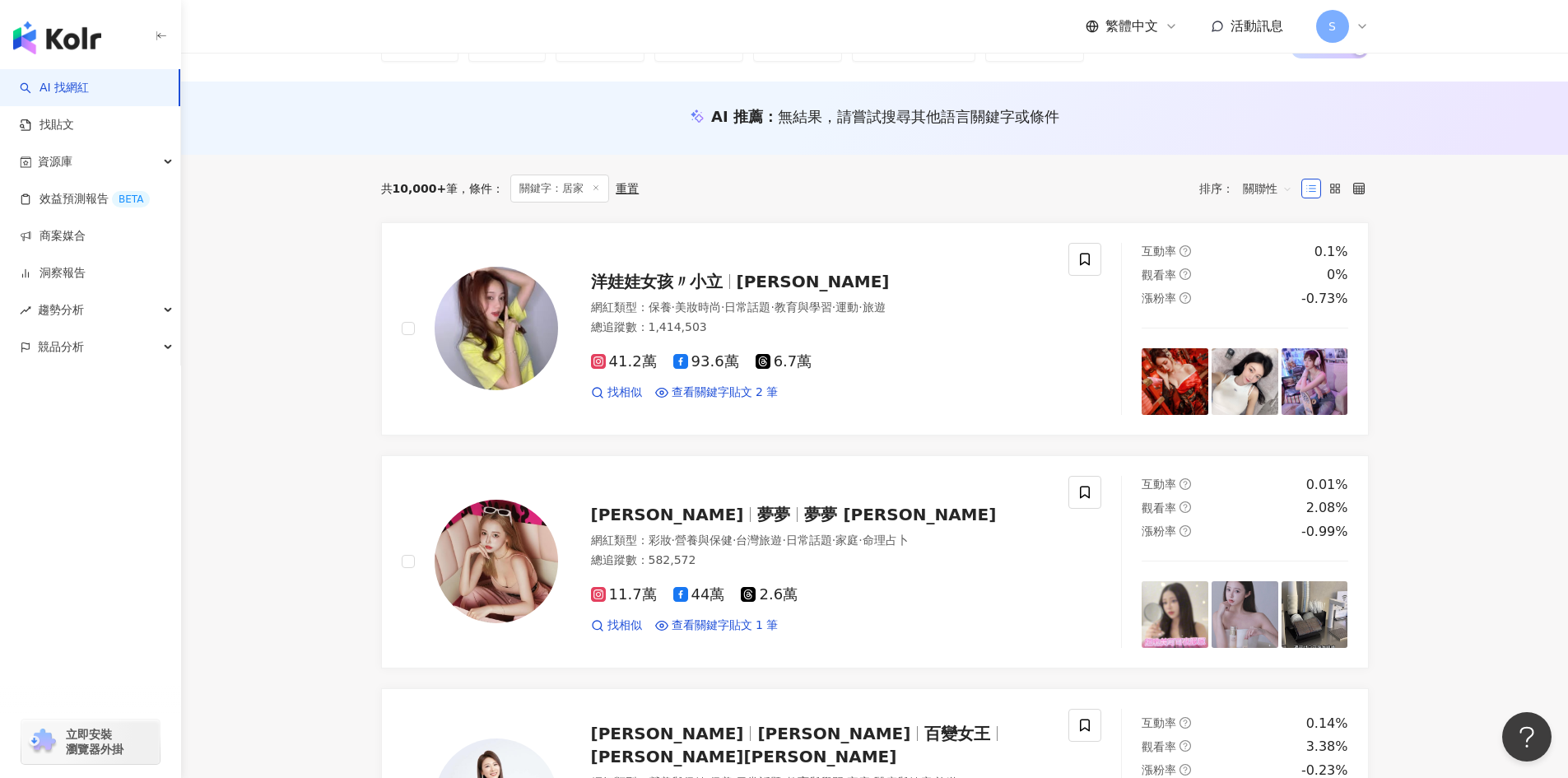
scroll to position [97, 0]
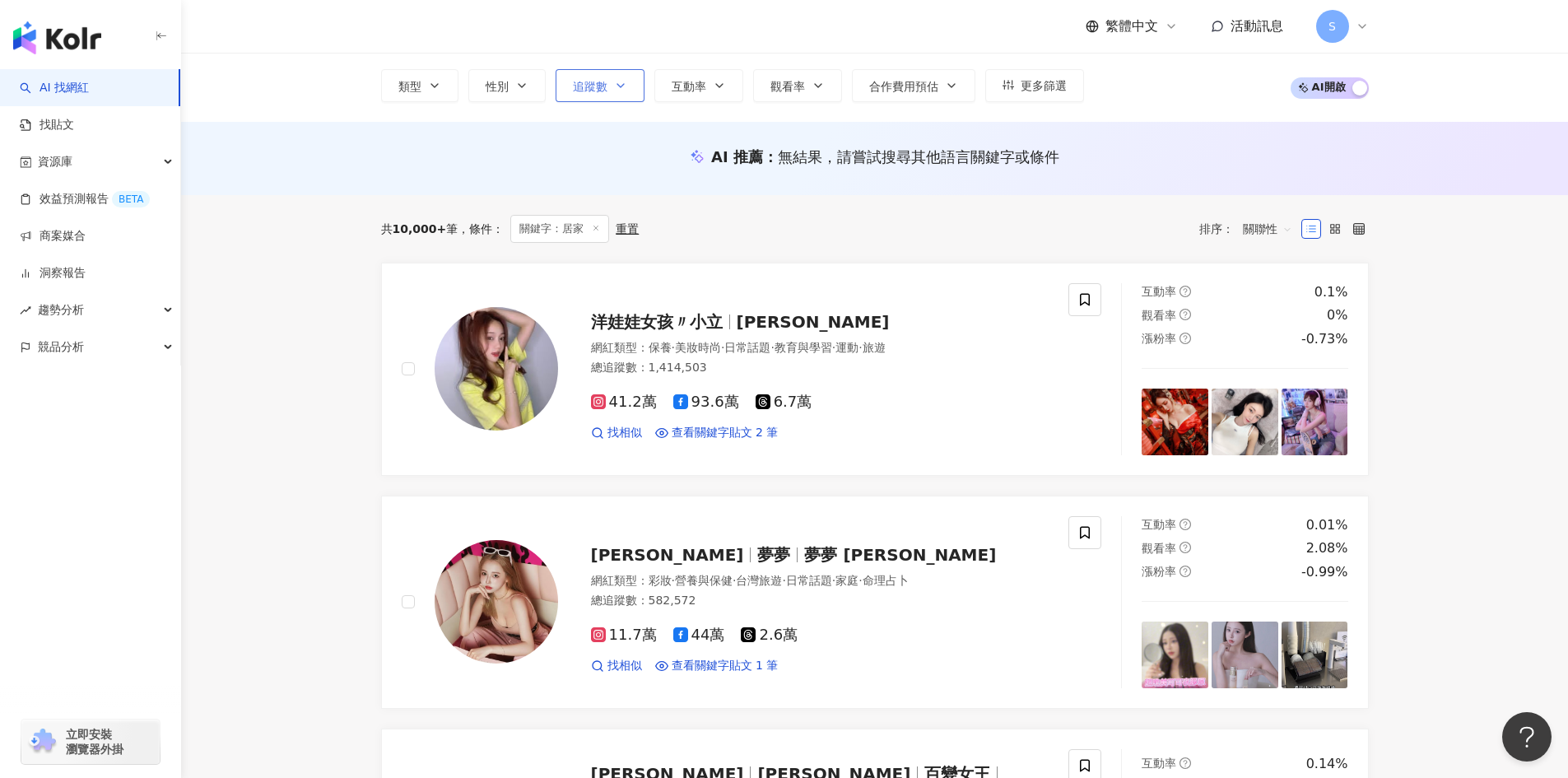
click at [631, 81] on button "追蹤數" at bounding box center [600, 85] width 89 height 33
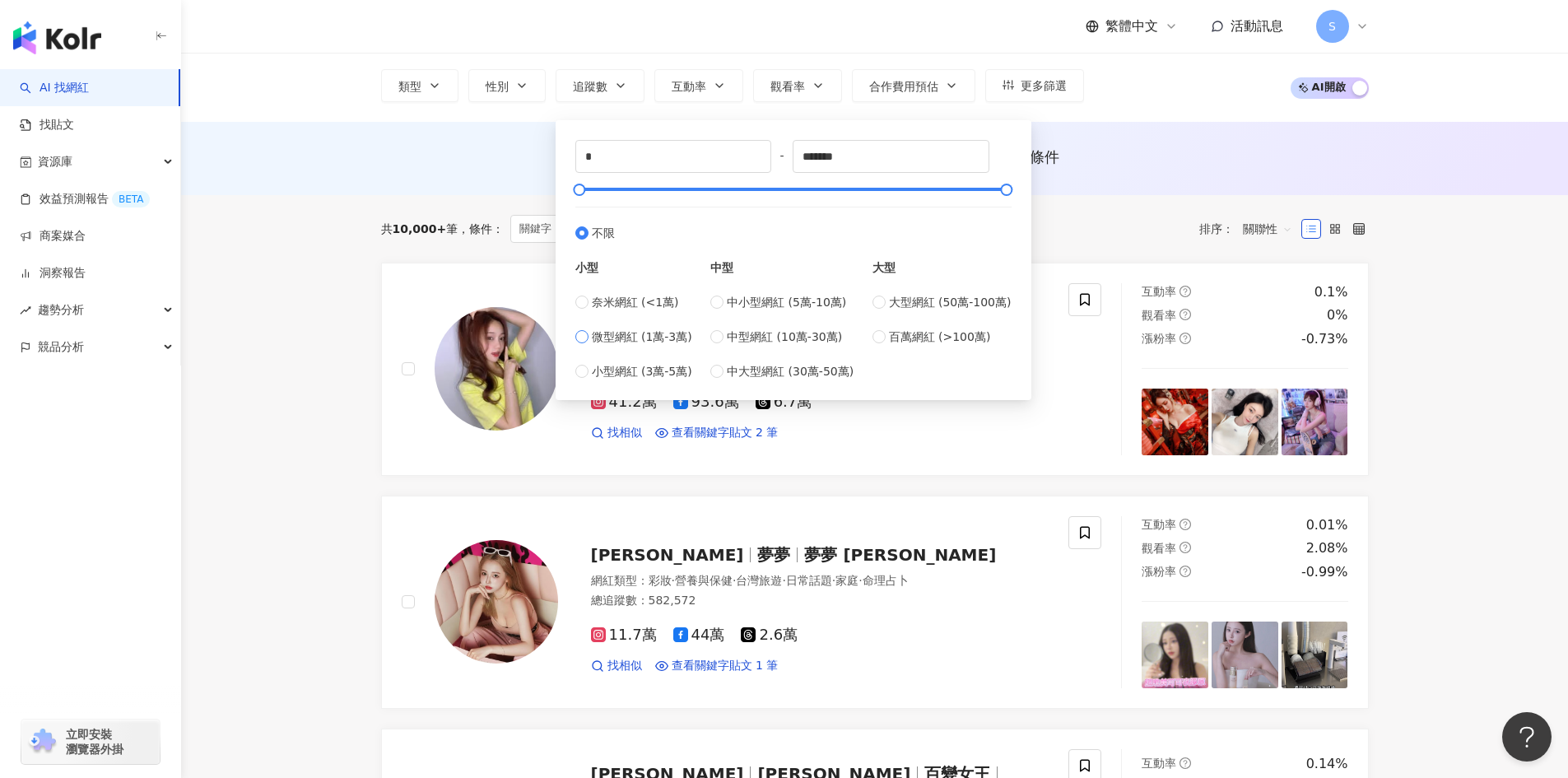
click at [652, 330] on span "微型網紅 (1萬-3萬)" at bounding box center [642, 336] width 100 height 18
type input "*****"
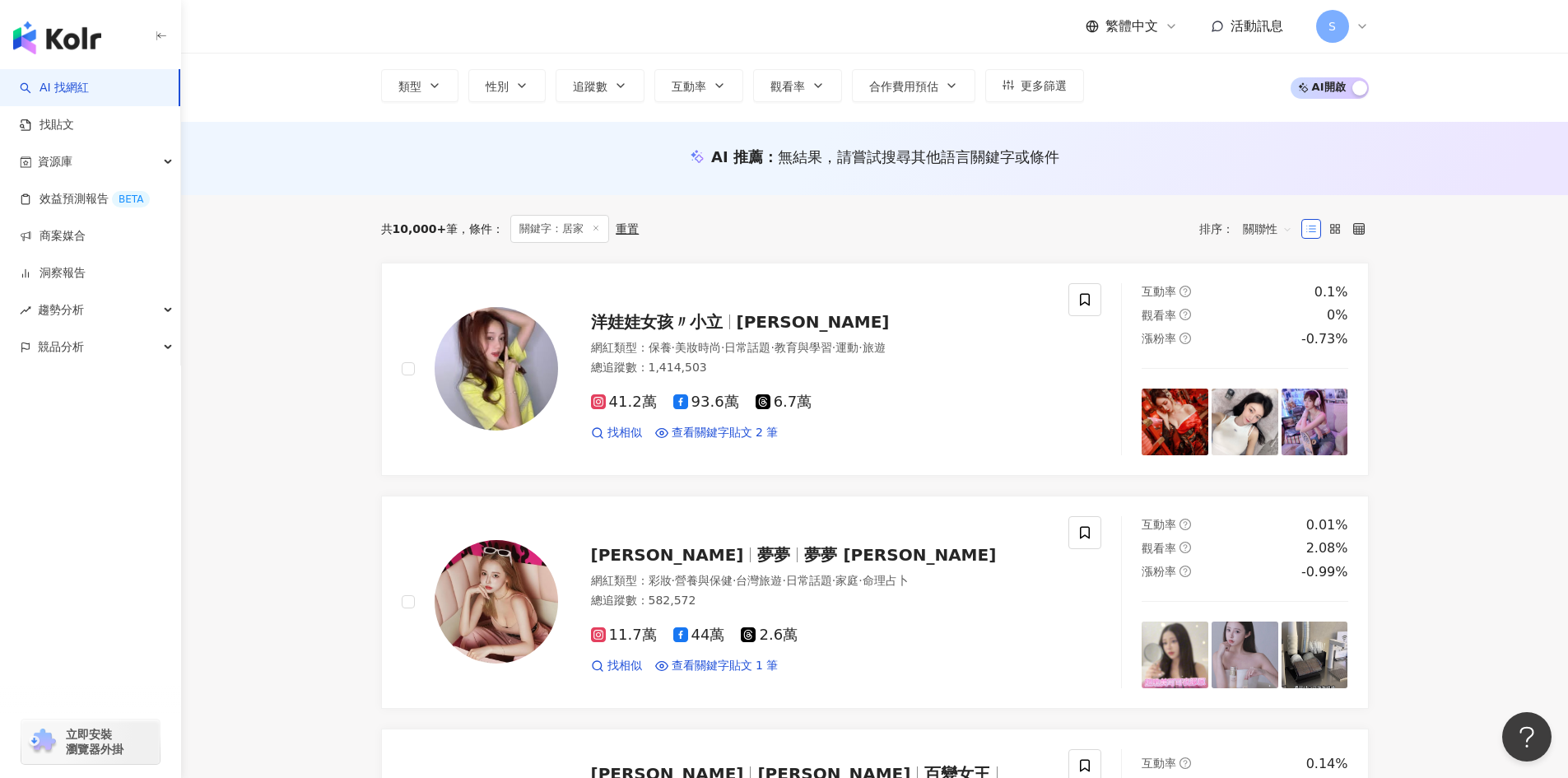
click at [1081, 183] on div "AI 推薦 ： 無結果，請嘗試搜尋其他語言關鍵字或條件" at bounding box center [874, 158] width 1386 height 73
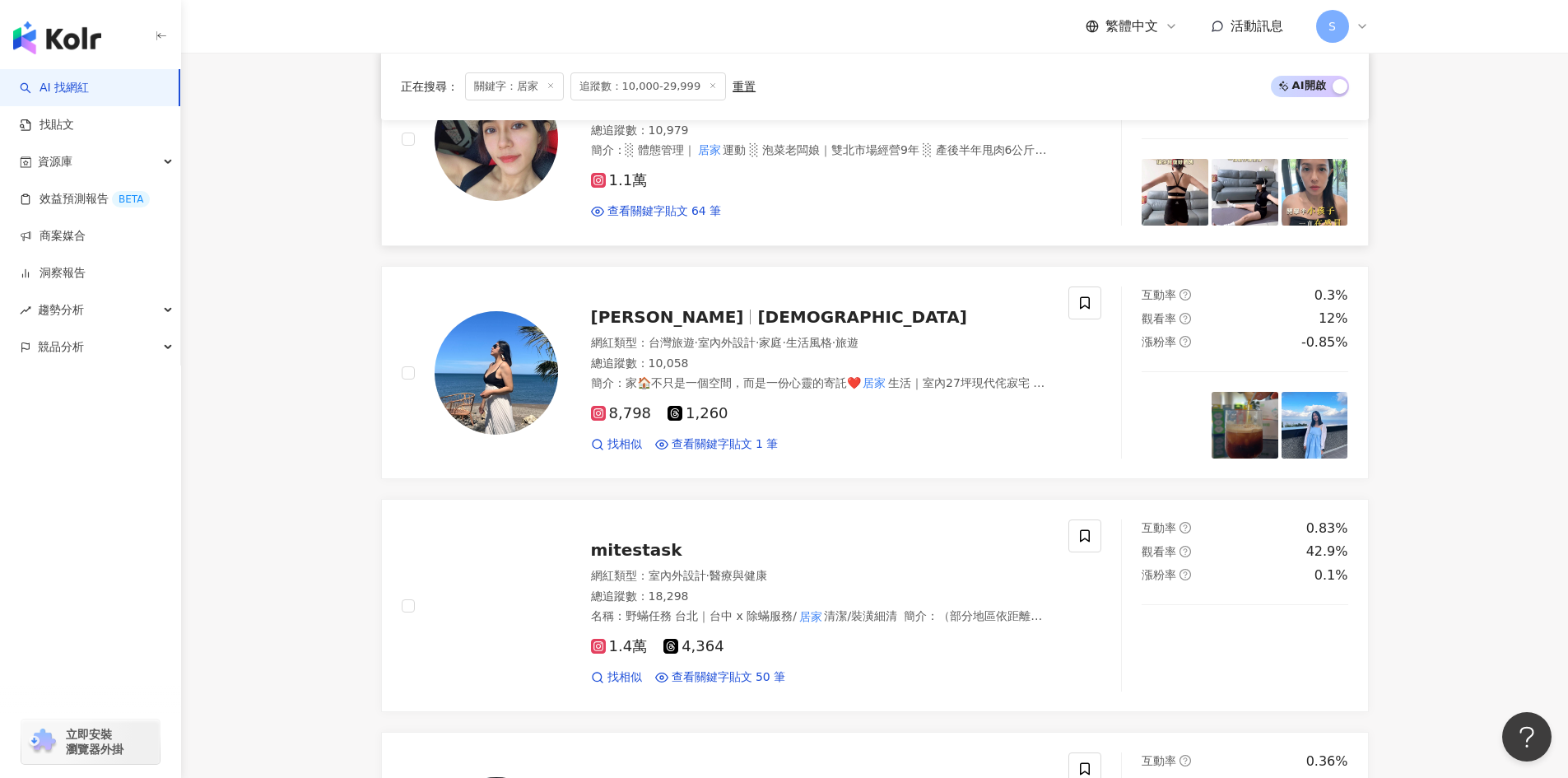
scroll to position [882, 0]
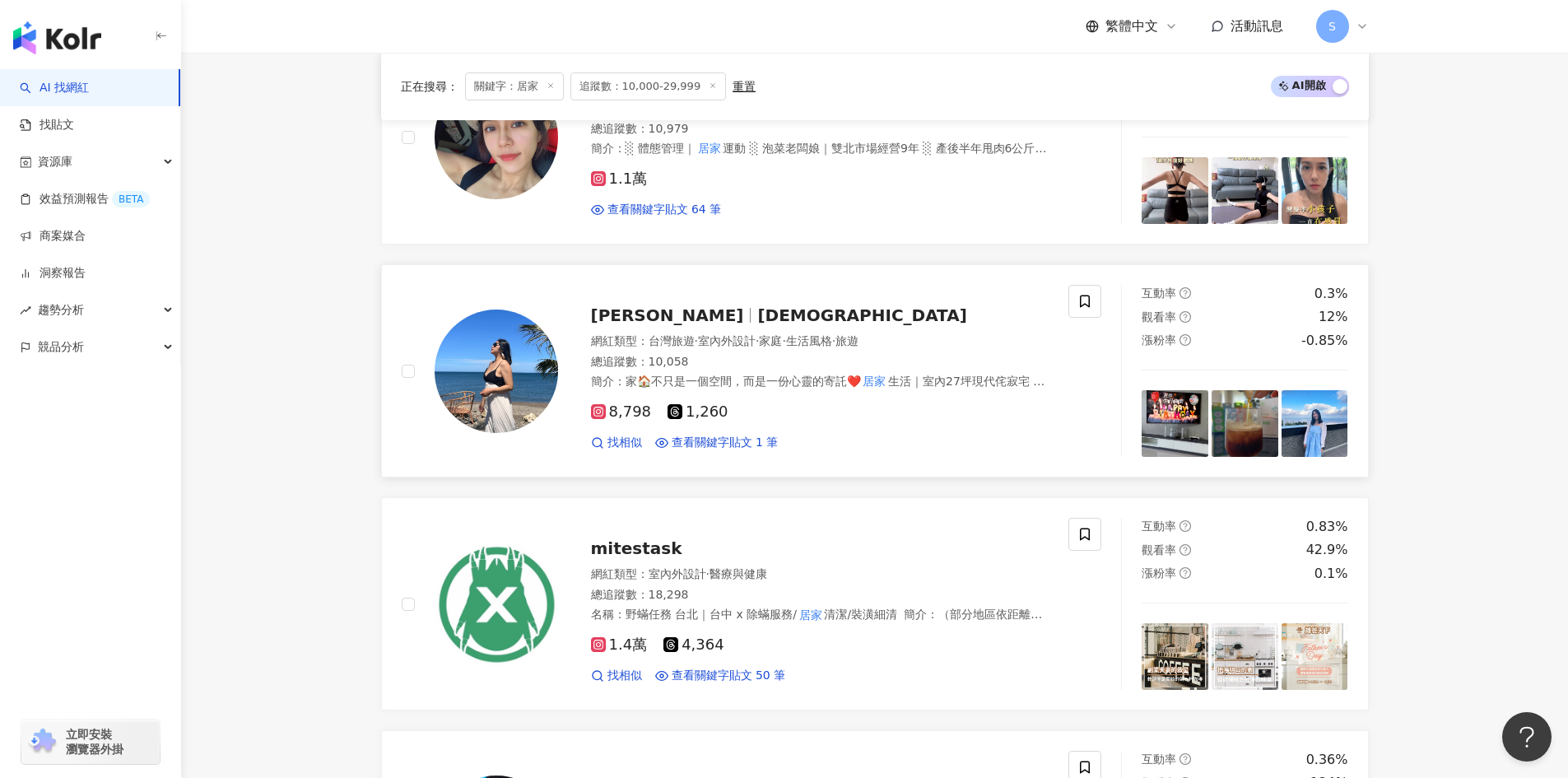
click at [757, 311] on span "[DEMOGRAPHIC_DATA]" at bounding box center [861, 314] width 209 height 20
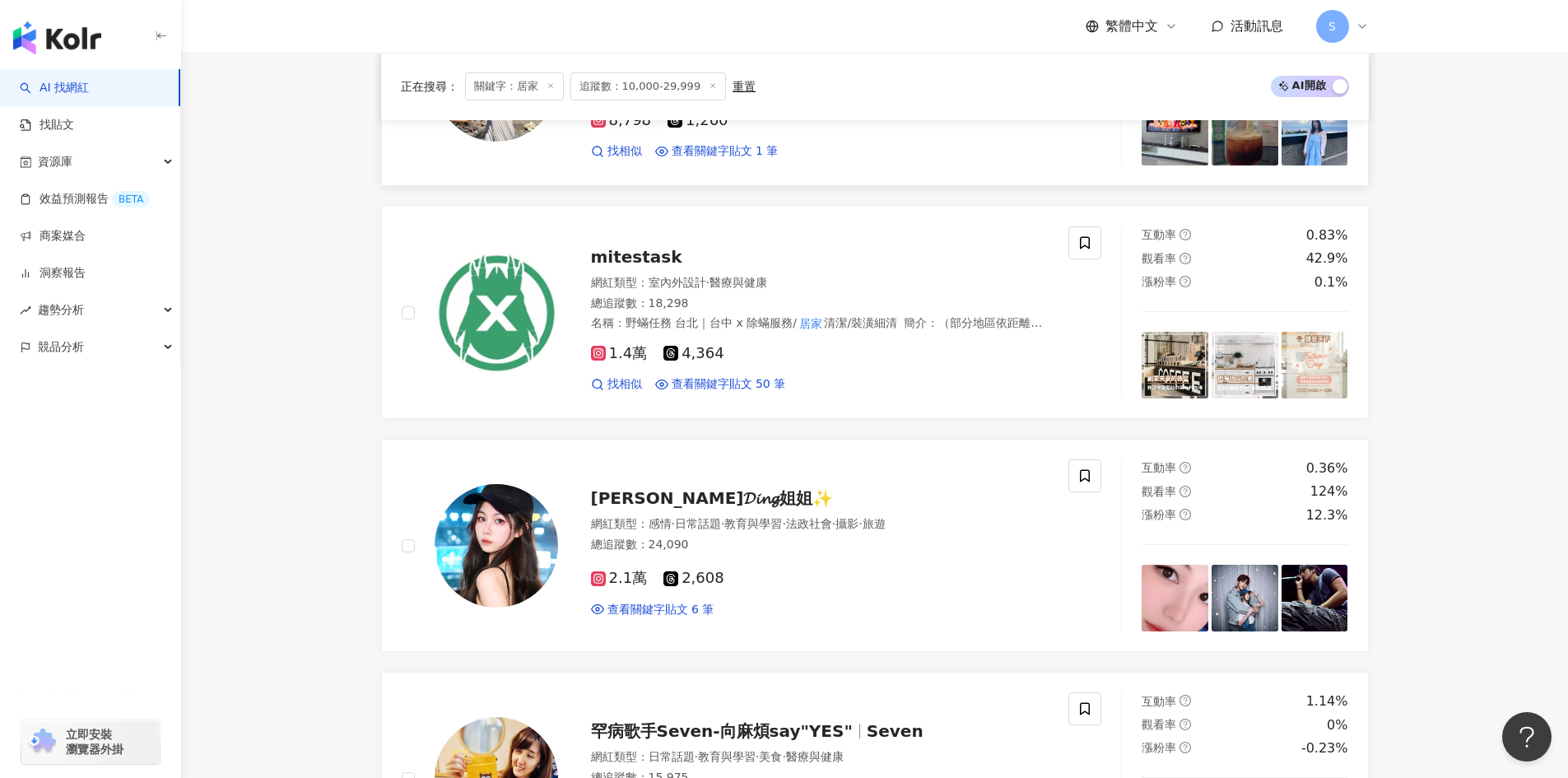
scroll to position [1211, 0]
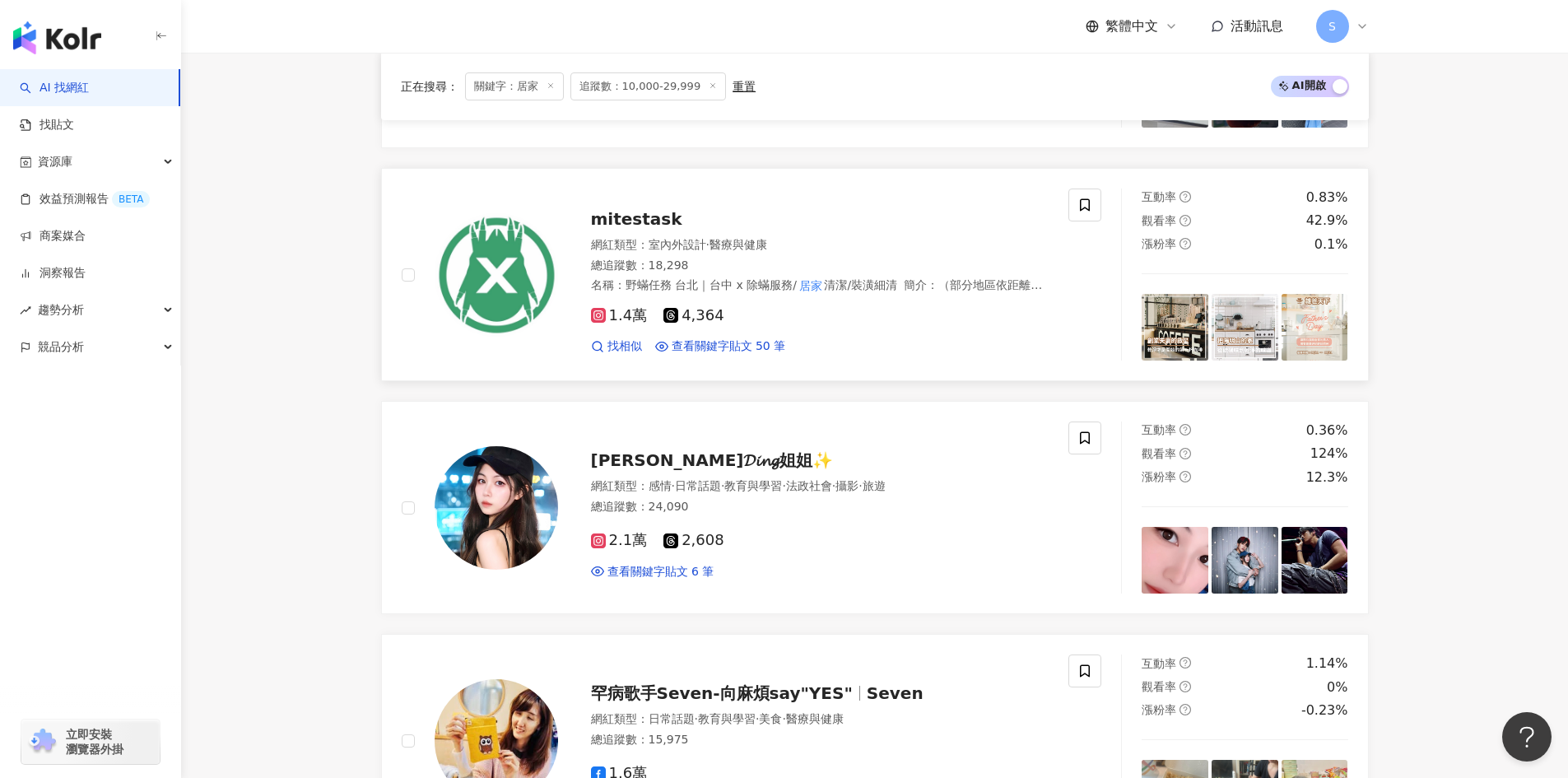
click at [581, 213] on div "mitestask 網紅類型 ： 室內外設計 · 醫療與健康 總追蹤數 ： 18,298 名稱 ： 野蟎任務 台北｜台中 x 除蟎服務/ 居家 清潔/裝潢細清…" at bounding box center [804, 274] width 491 height 161
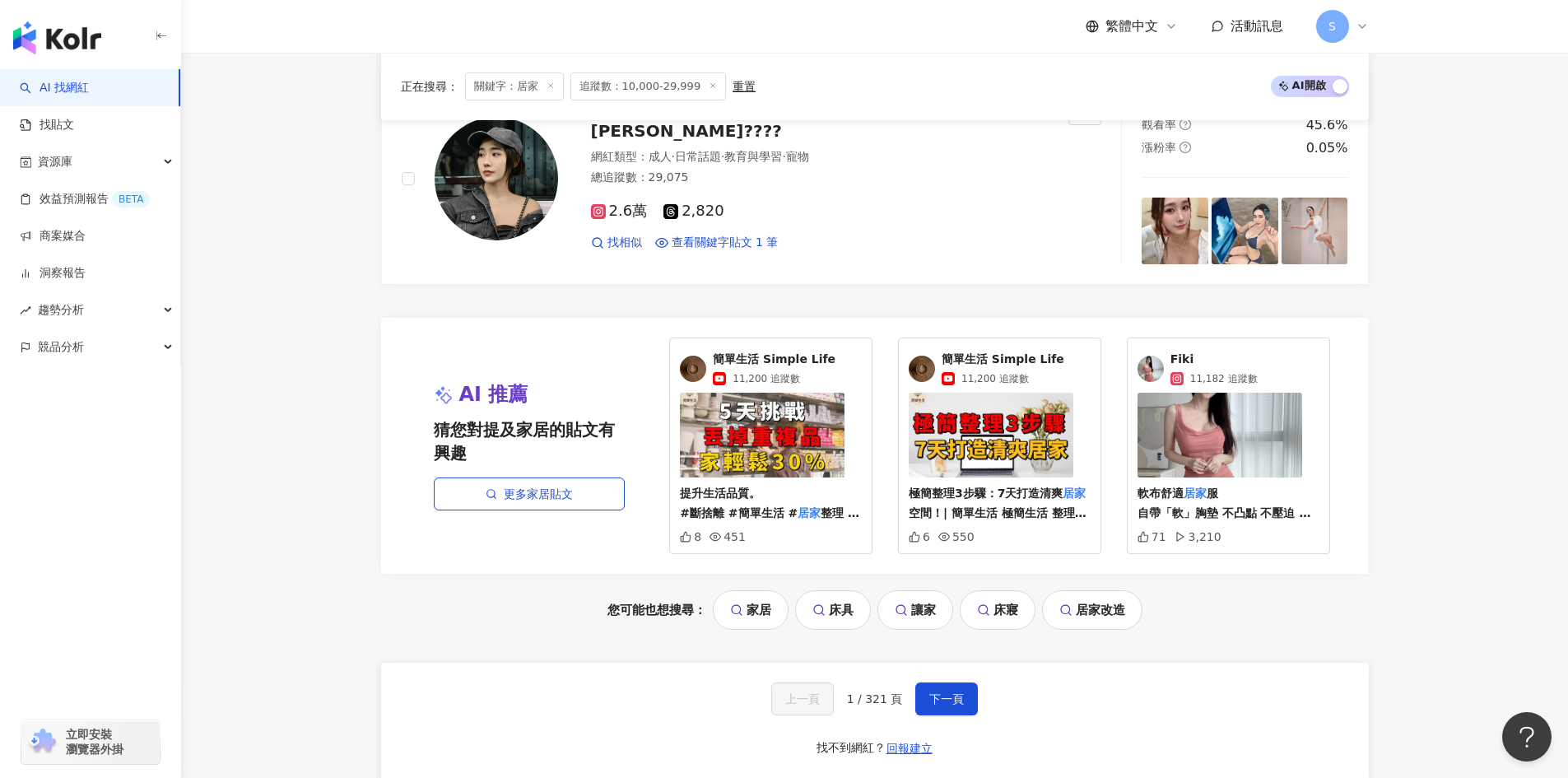
scroll to position [3351, 0]
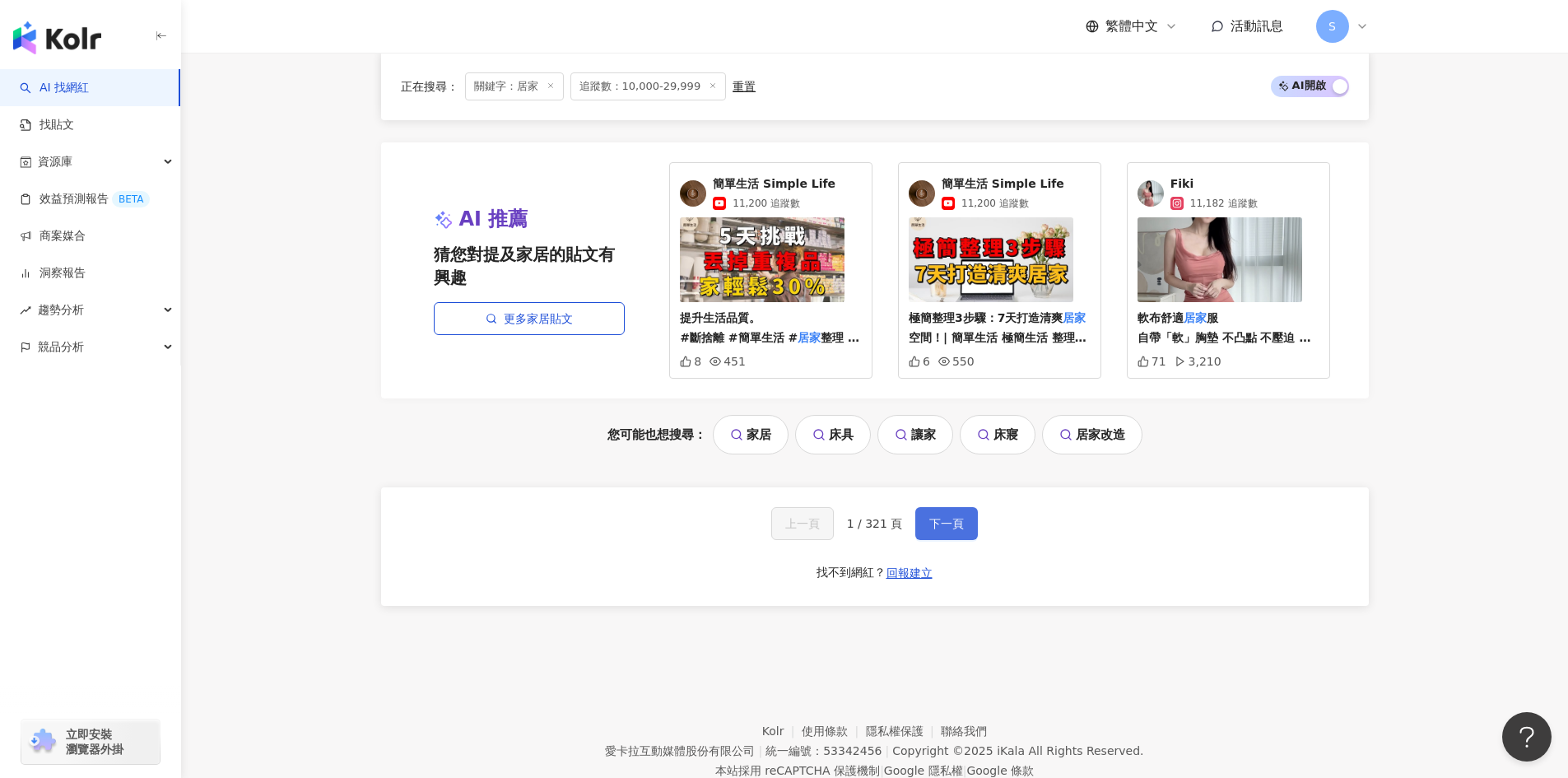
click at [933, 537] on button "下一頁" at bounding box center [946, 523] width 63 height 33
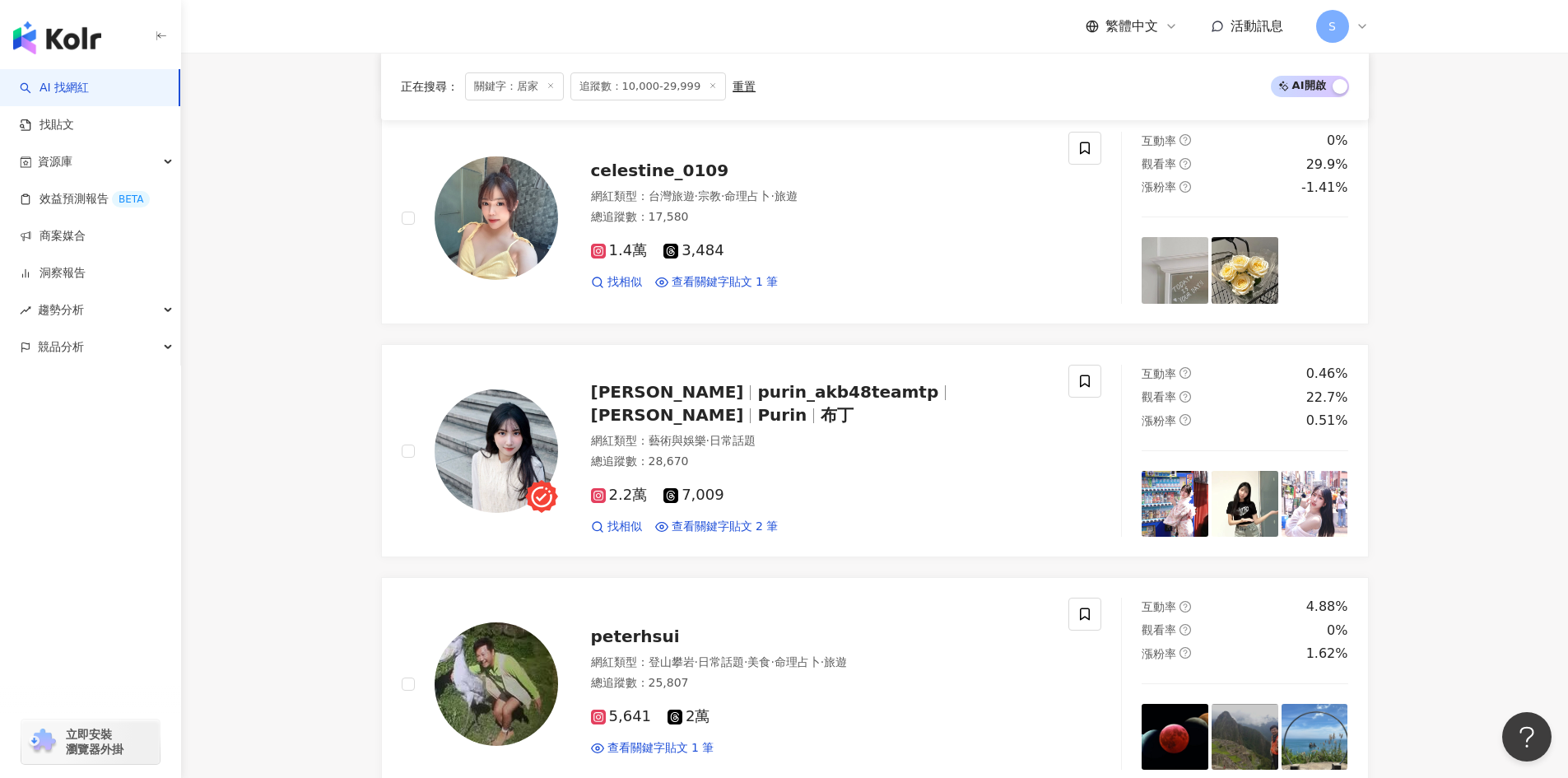
scroll to position [3394, 0]
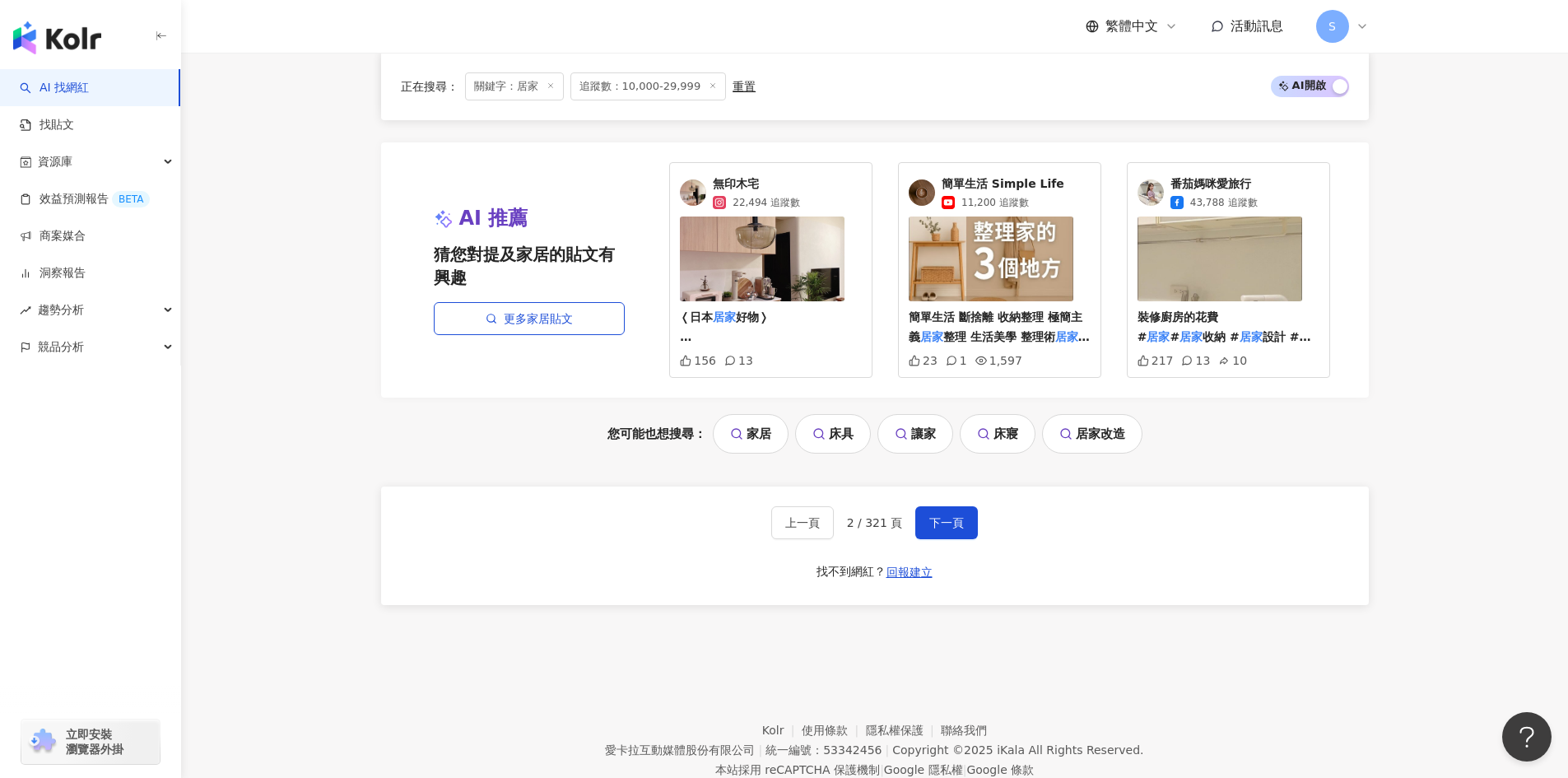
click at [755, 184] on span "無印木宅" at bounding box center [756, 183] width 87 height 16
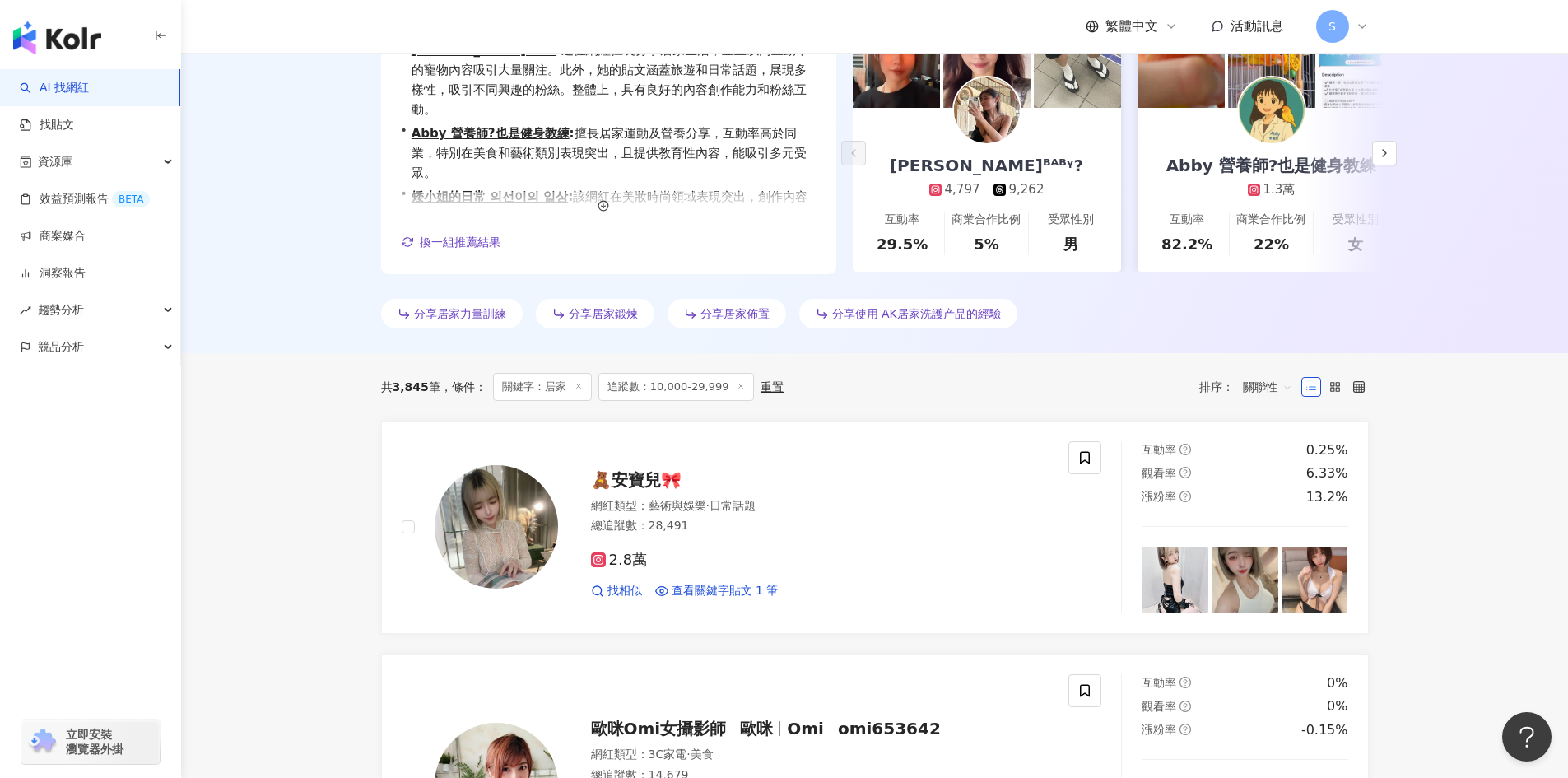
scroll to position [0, 0]
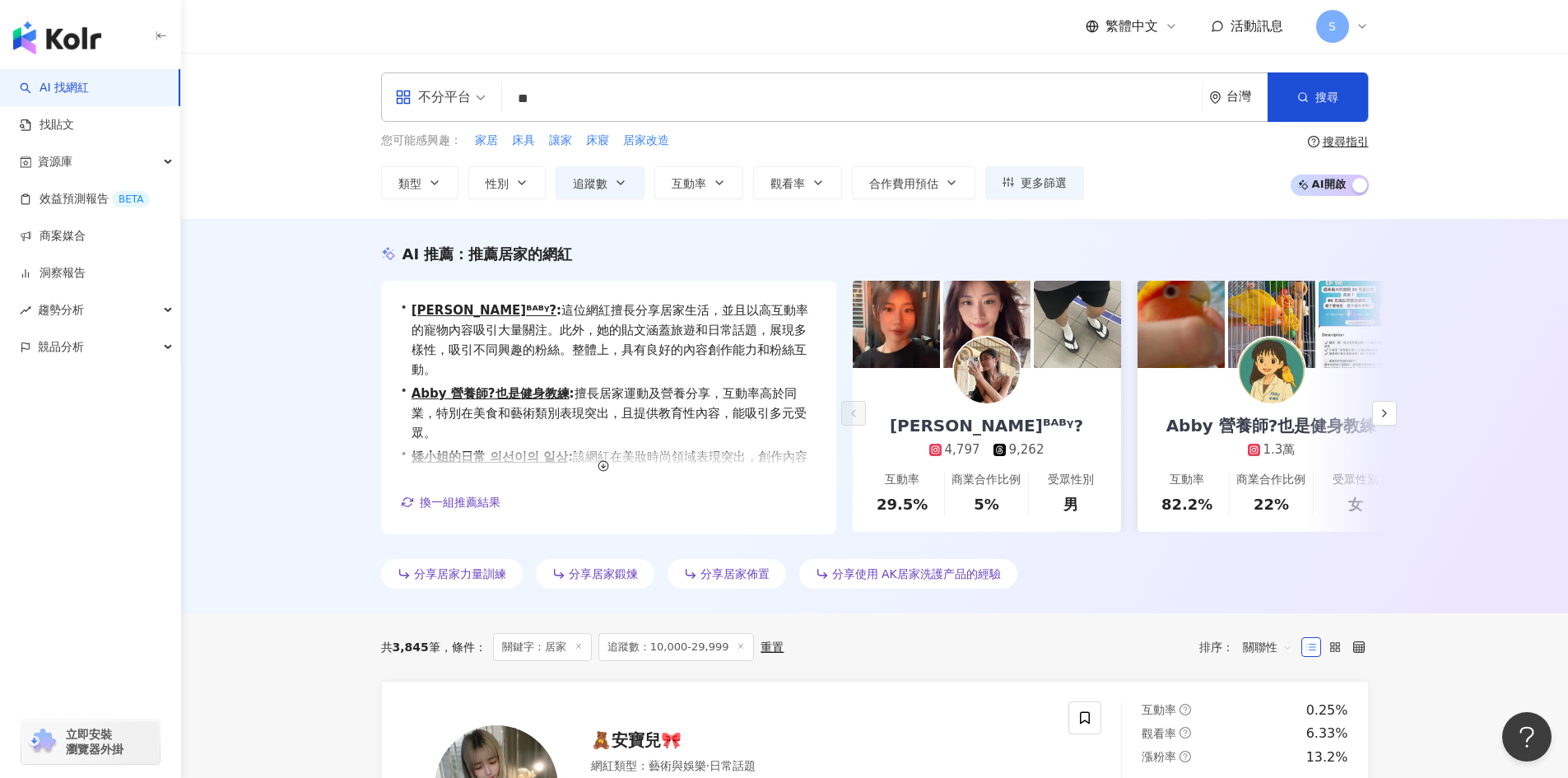
click at [650, 100] on input "**" at bounding box center [852, 99] width 686 height 31
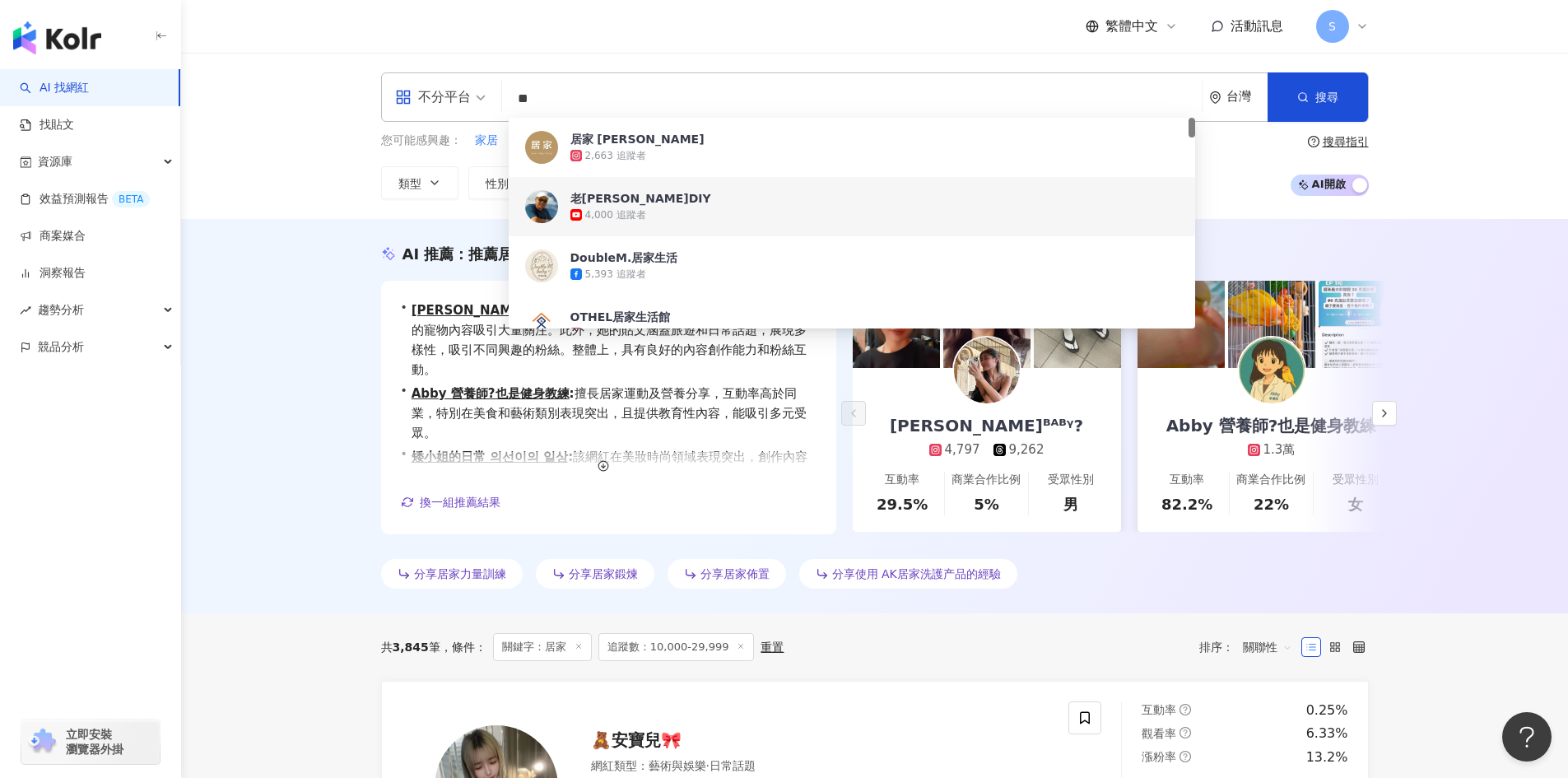
type input "*"
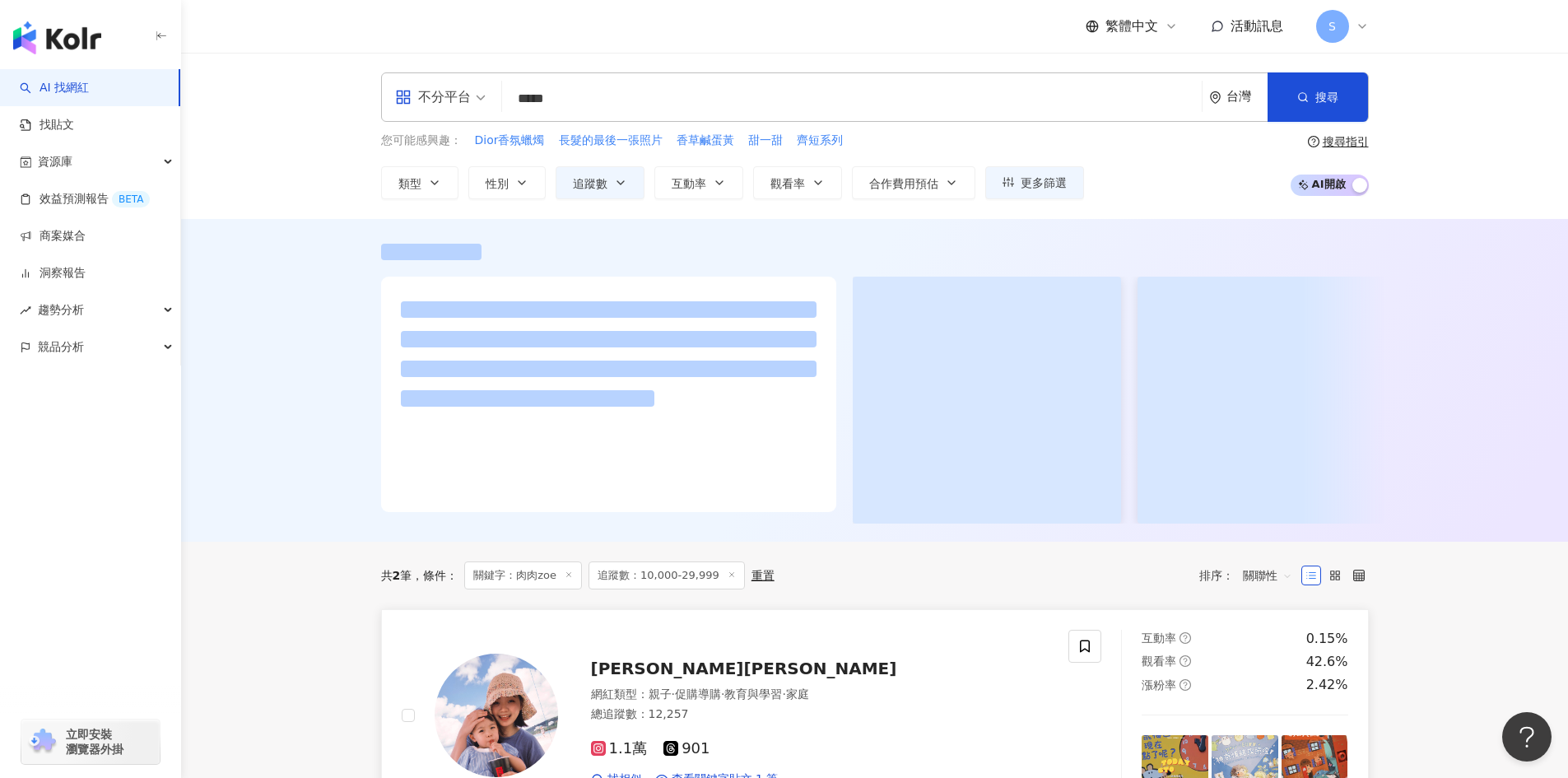
click at [675, 673] on span "[PERSON_NAME][PERSON_NAME]" at bounding box center [744, 668] width 306 height 20
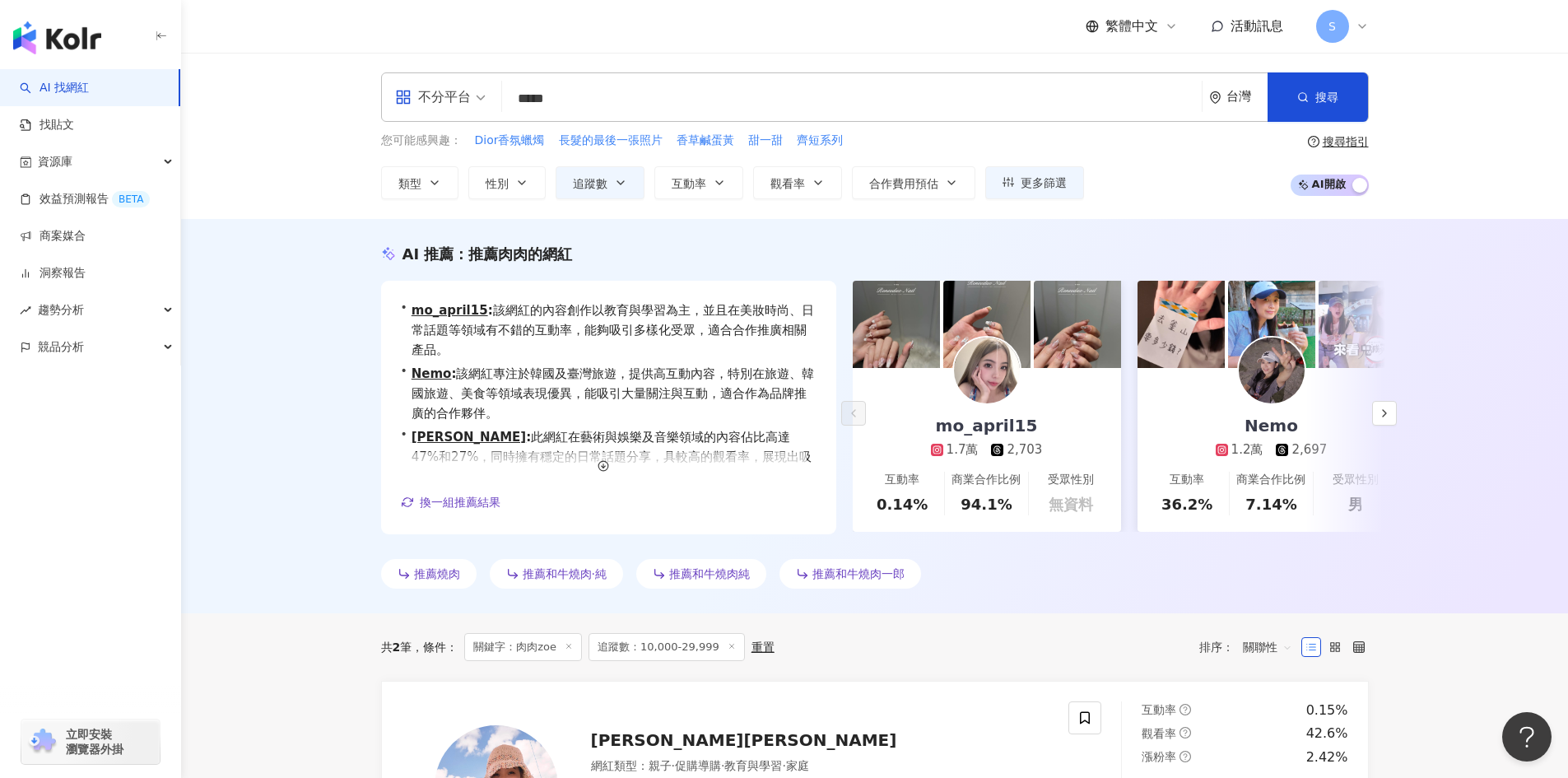
click at [694, 91] on input "*****" at bounding box center [852, 99] width 686 height 31
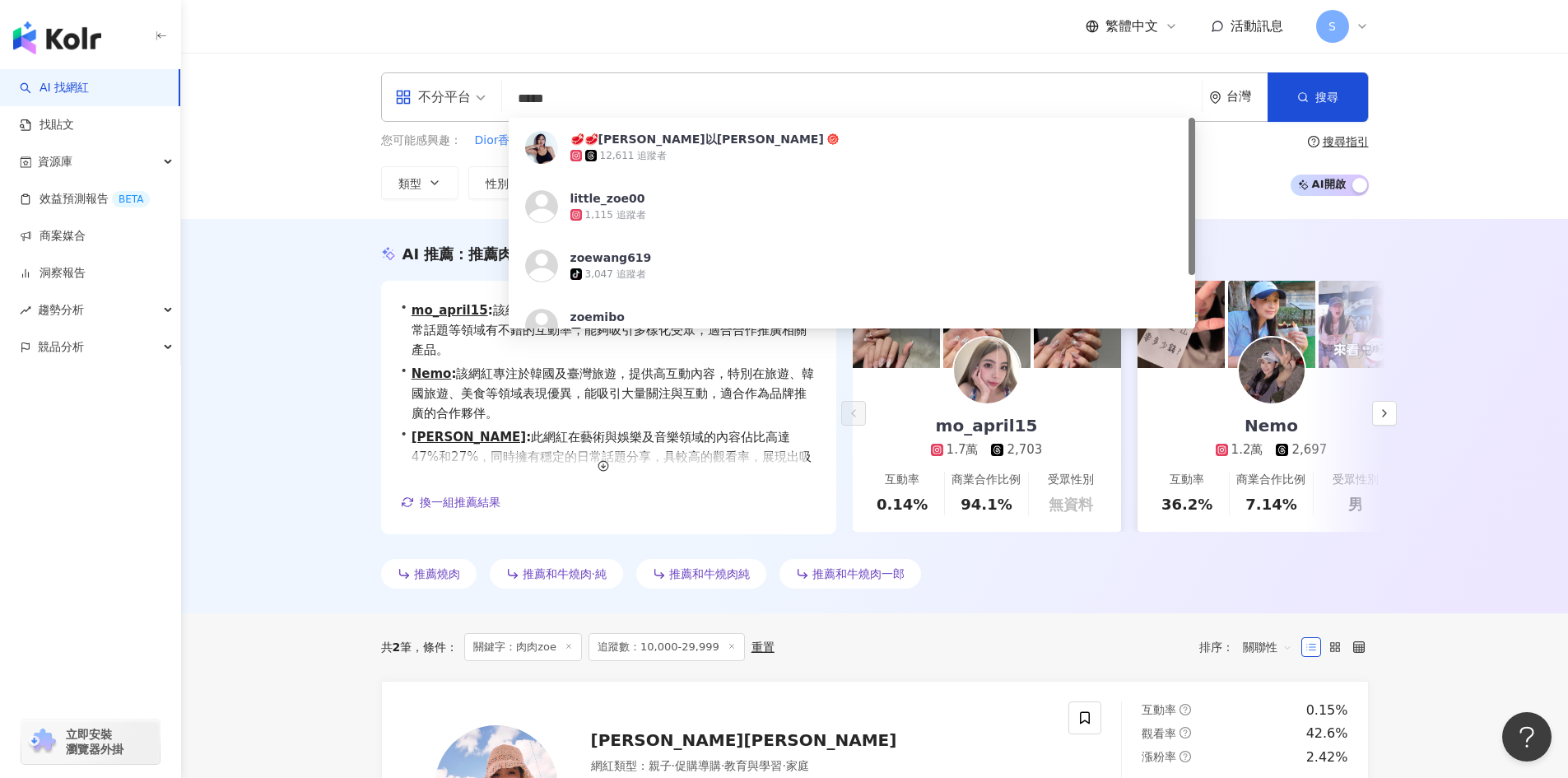
drag, startPoint x: 694, startPoint y: 91, endPoint x: 422, endPoint y: 93, distance: 272.0
click at [422, 93] on div "不分平台 ***** 台灣 搜尋 76f7858e-3ce4-4638-b251-a6ed4082684d 🥩🥩[PERSON_NAME]以조이Zoey 12…" at bounding box center [875, 97] width 988 height 49
paste input "search"
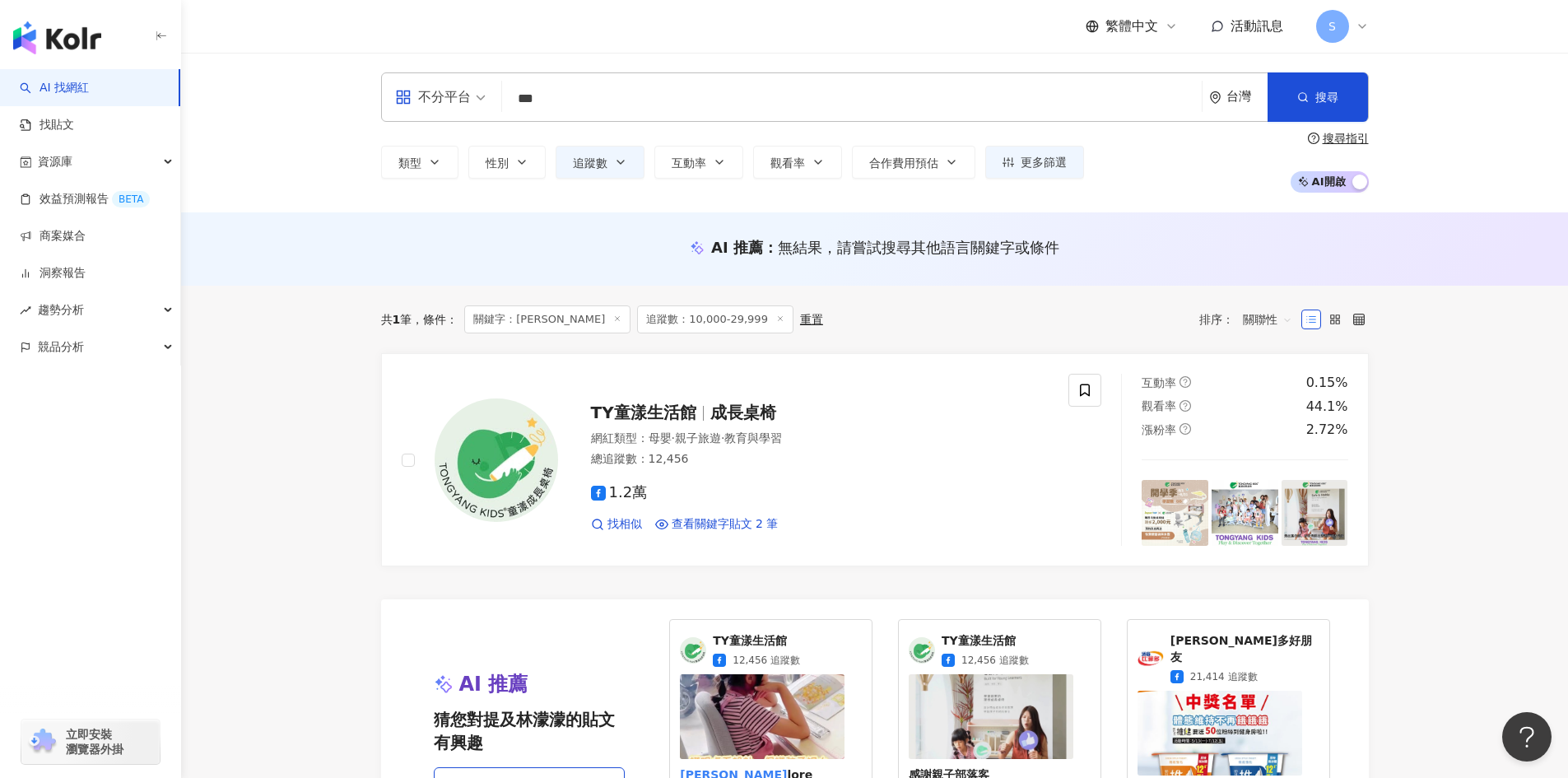
type input "***"
click at [776, 315] on span at bounding box center [781, 319] width 8 height 9
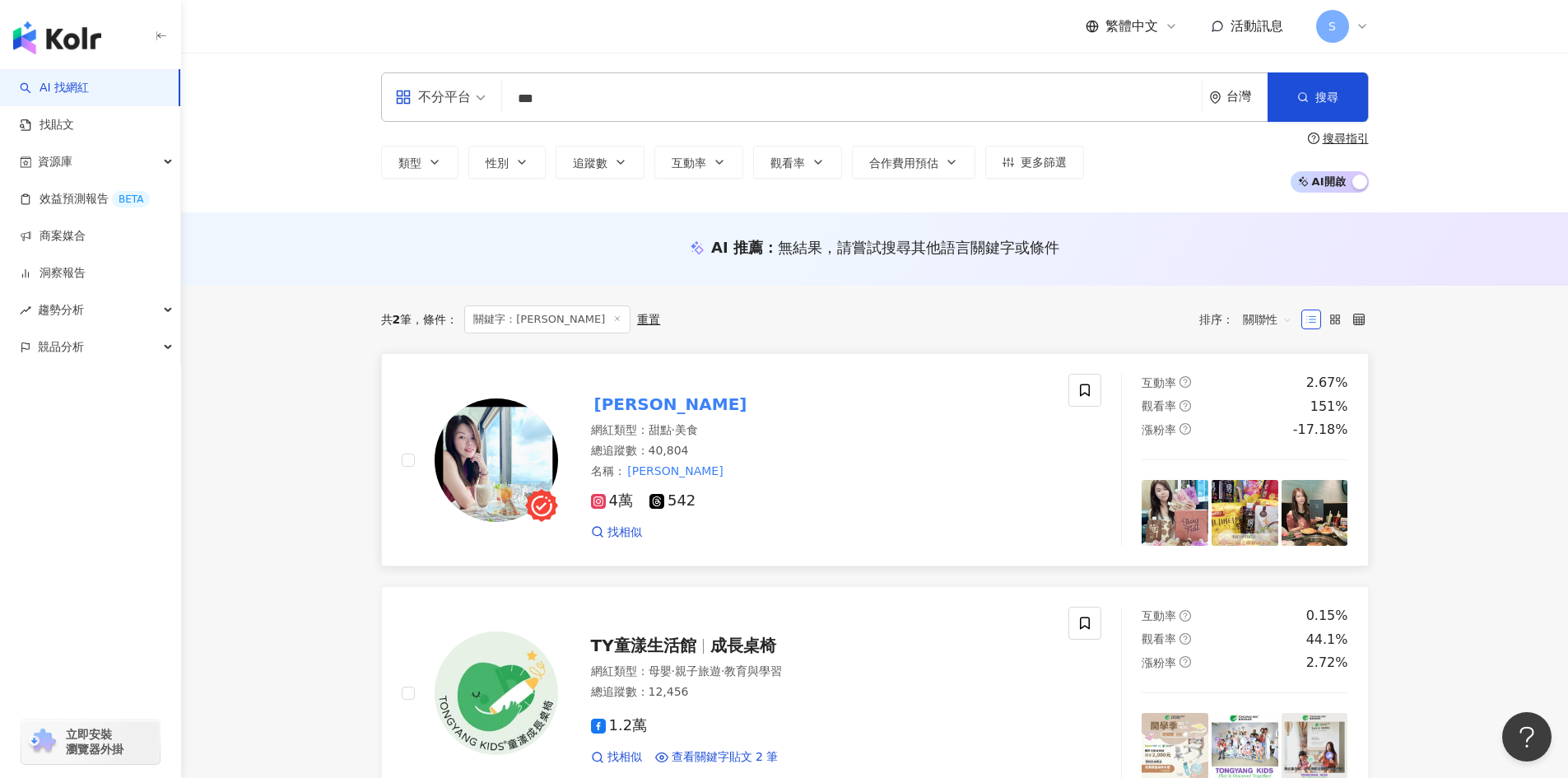
click at [618, 406] on mark "[PERSON_NAME]" at bounding box center [671, 403] width 160 height 26
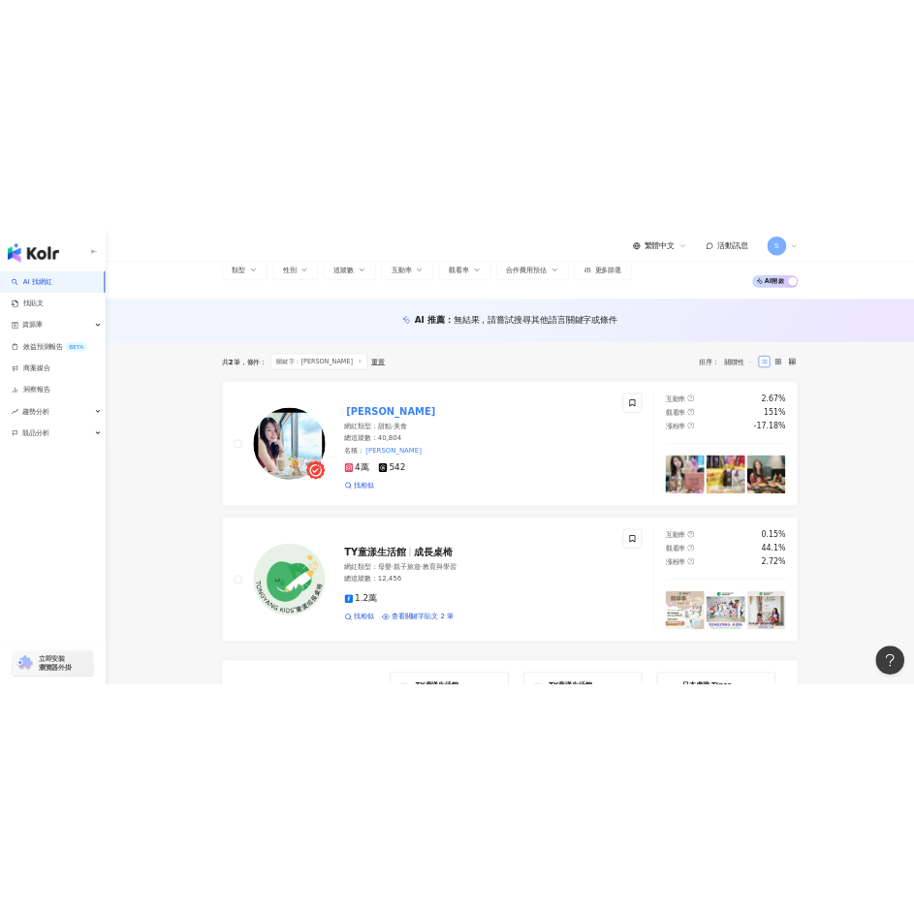
scroll to position [97, 0]
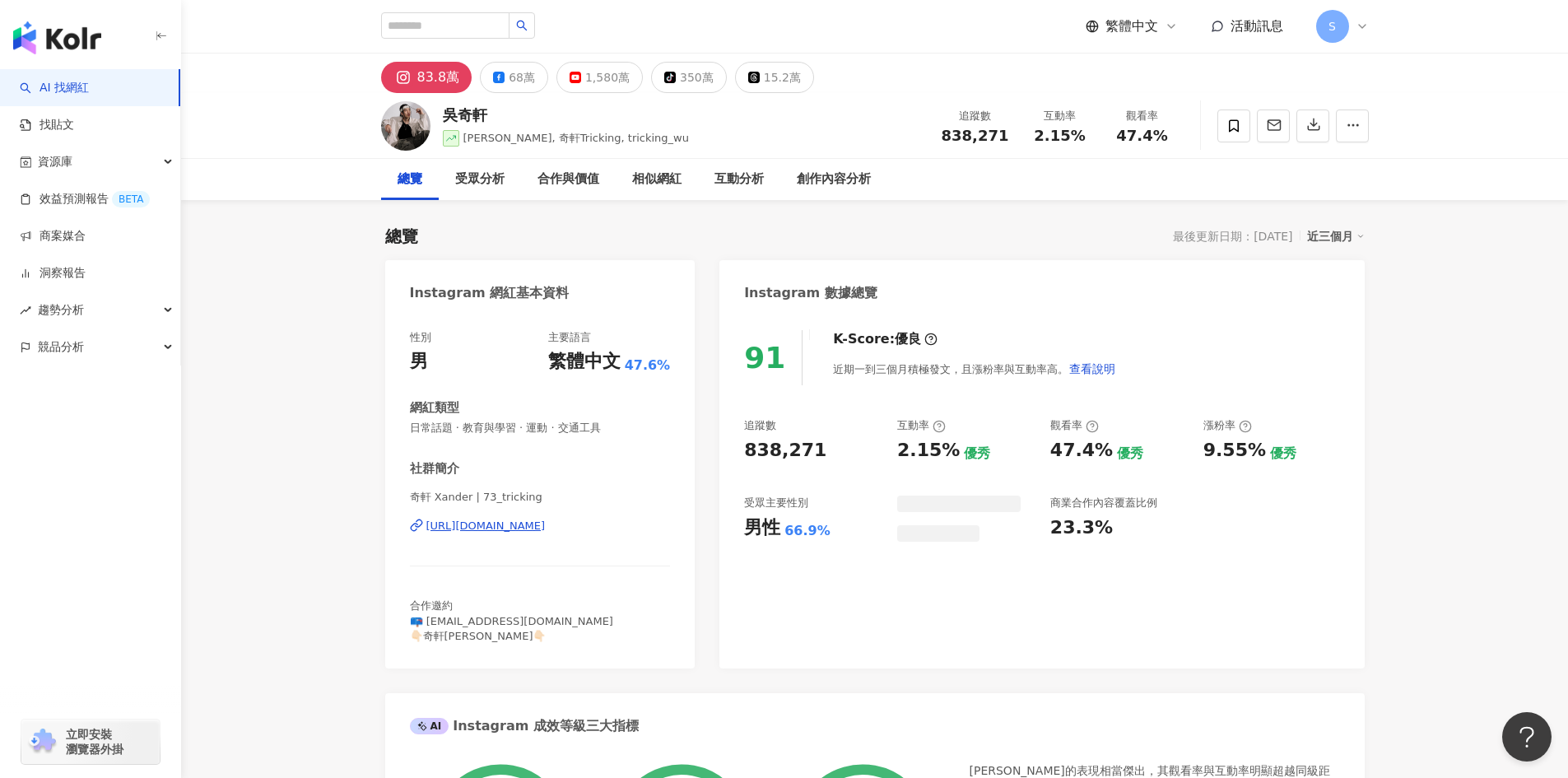
click at [545, 518] on div "https://www.instagram.com/73_tricking/" at bounding box center [486, 525] width 119 height 14
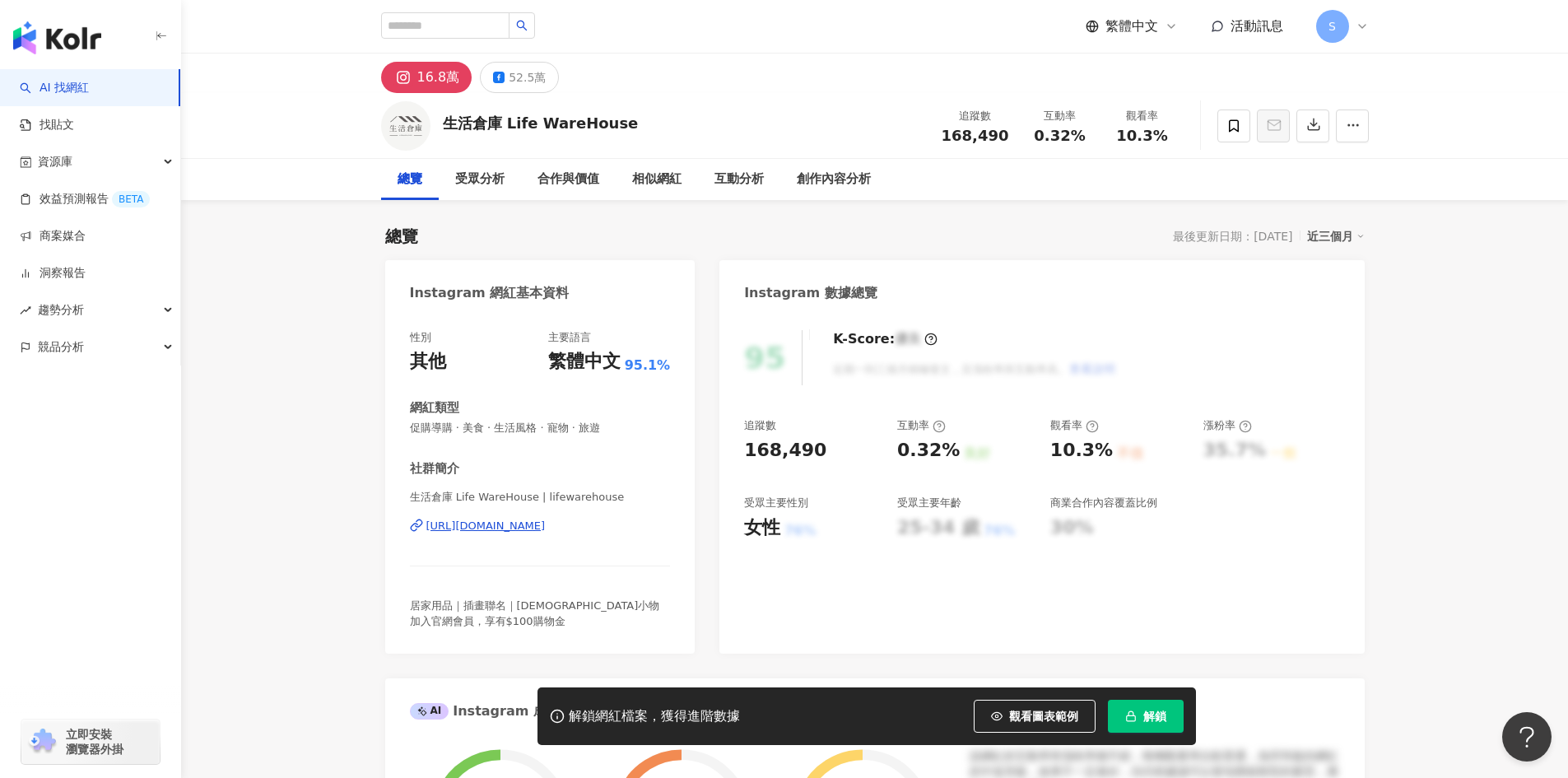
click at [484, 524] on div "https://www.instagram.com/lifewarehouse/" at bounding box center [486, 525] width 119 height 14
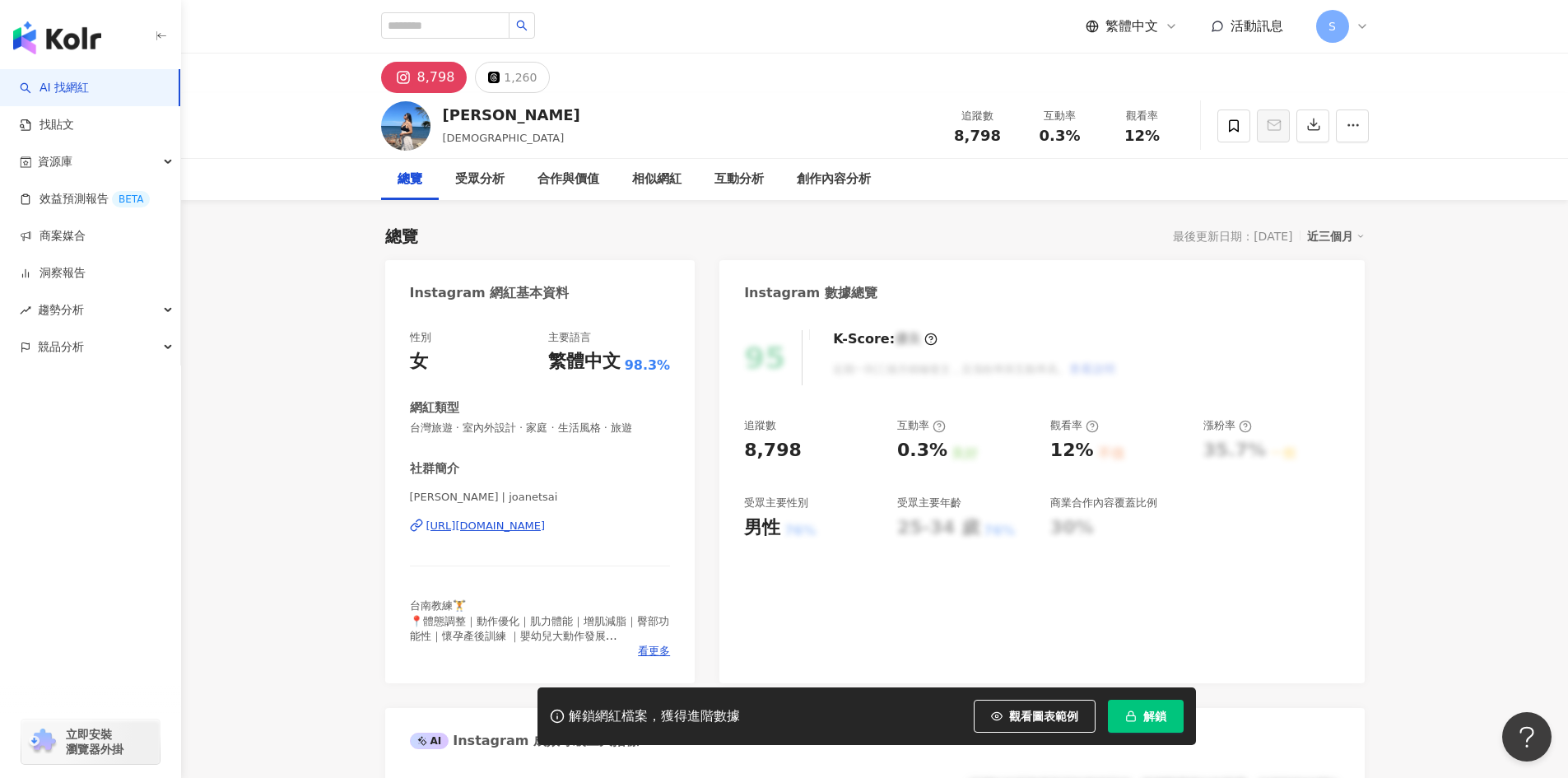
click at [545, 523] on div "https://www.instagram.com/joanetsai/" at bounding box center [486, 525] width 119 height 14
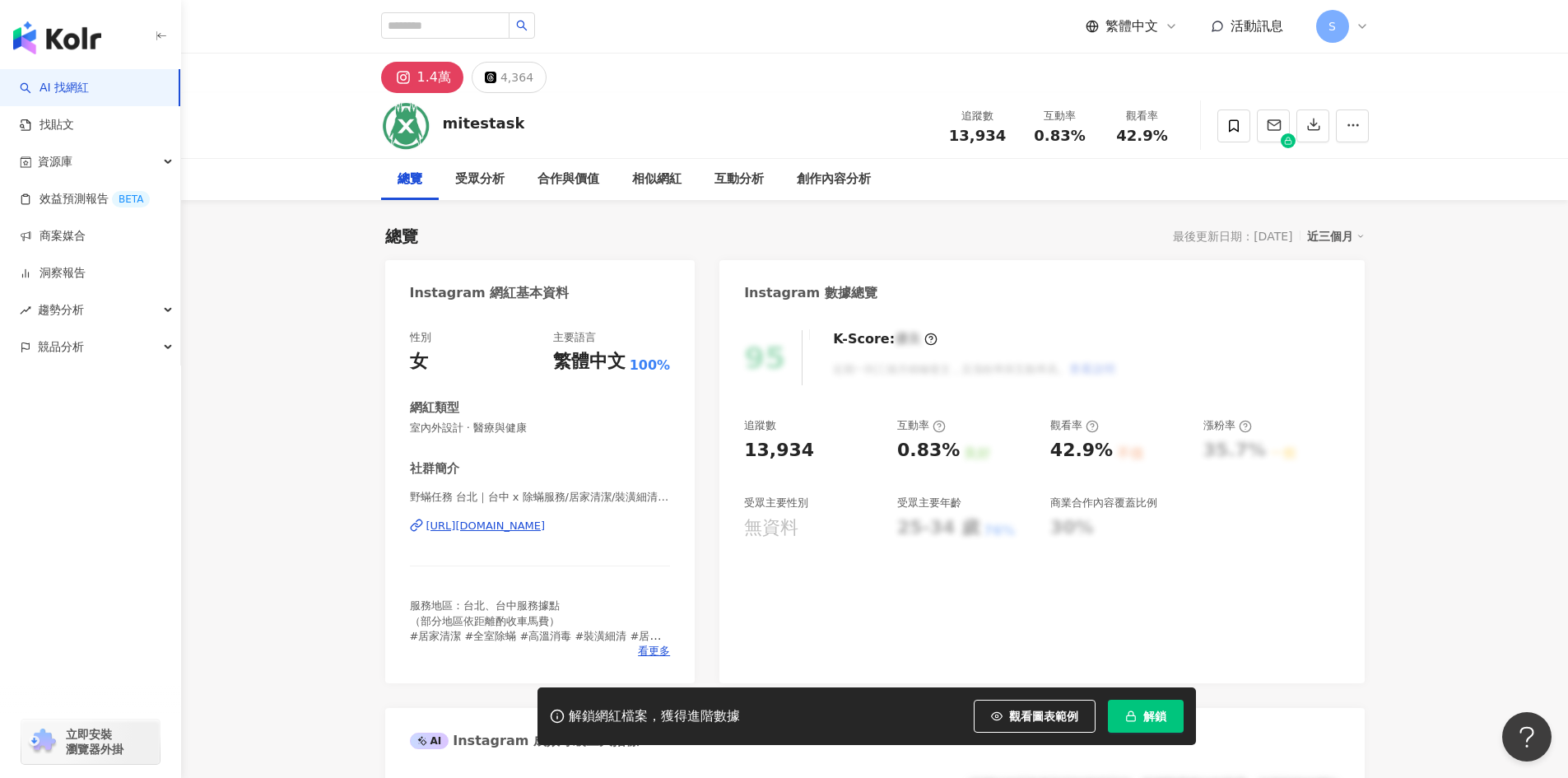
click at [495, 518] on div "https://www.instagram.com/mitestask/" at bounding box center [486, 525] width 119 height 14
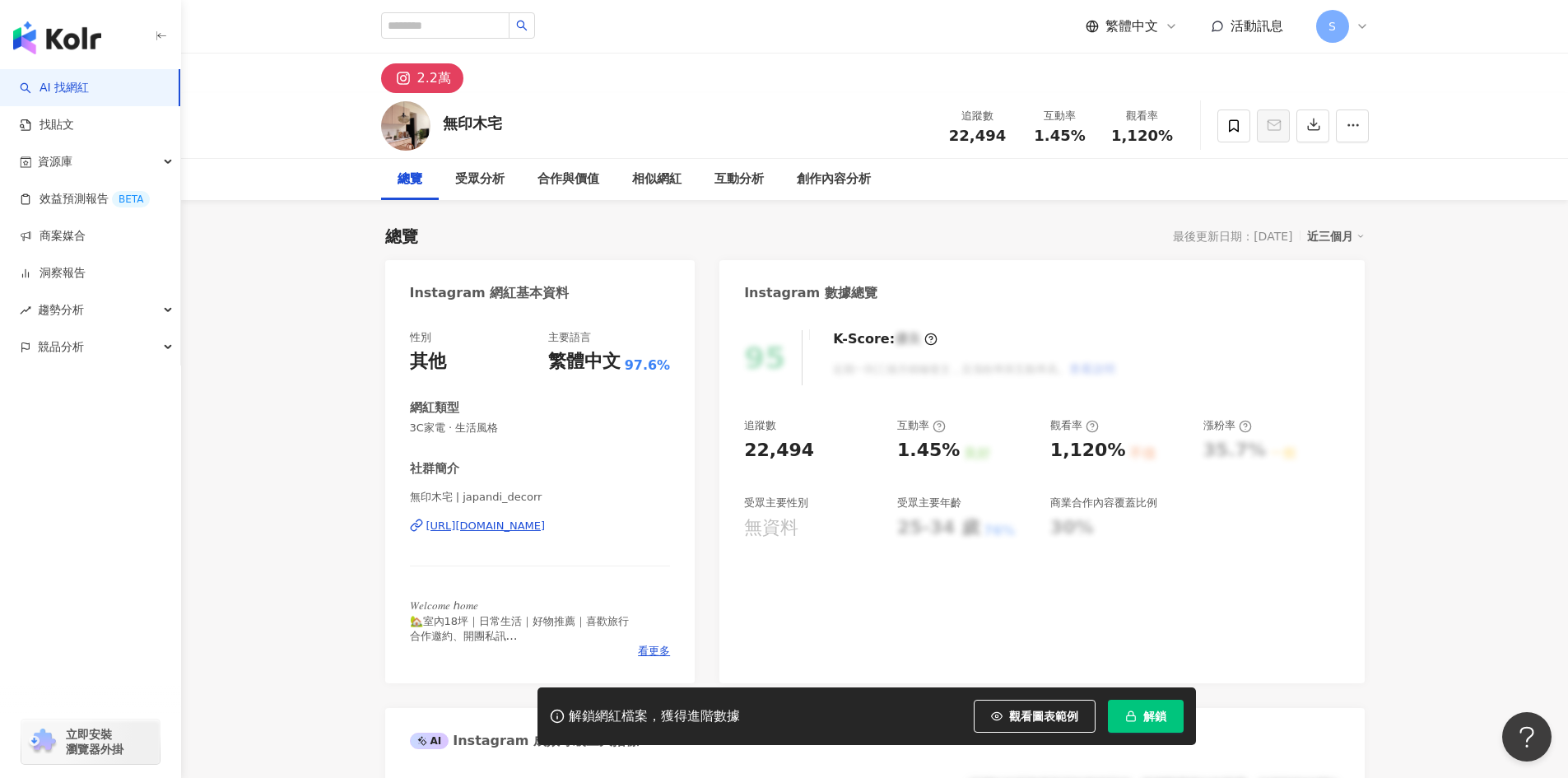
drag, startPoint x: 607, startPoint y: 343, endPoint x: 515, endPoint y: 532, distance: 210.2
click at [515, 532] on div "[URL][DOMAIN_NAME]" at bounding box center [486, 525] width 119 height 14
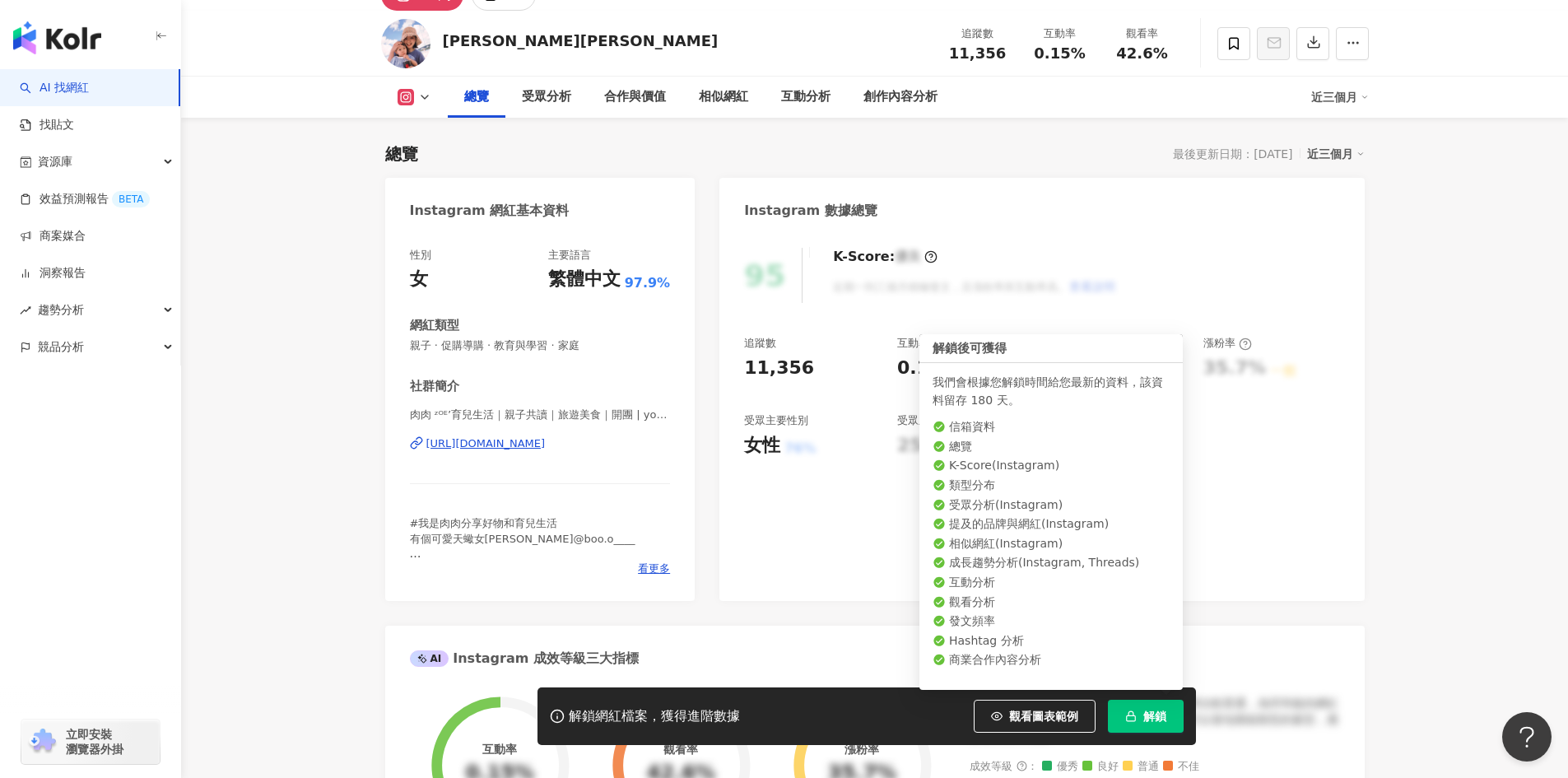
click at [1171, 699] on button "解鎖" at bounding box center [1145, 715] width 76 height 33
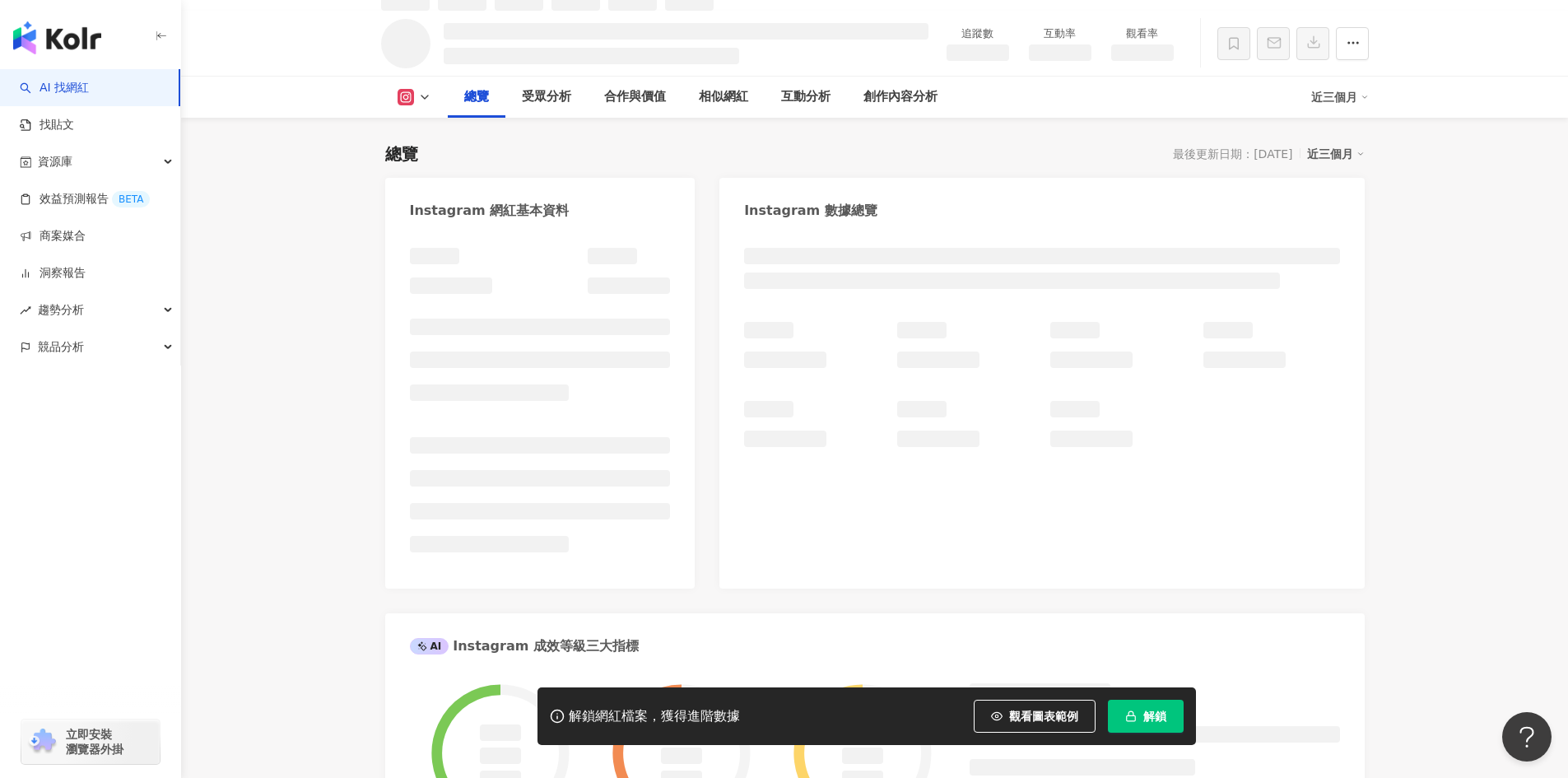
scroll to position [100, 0]
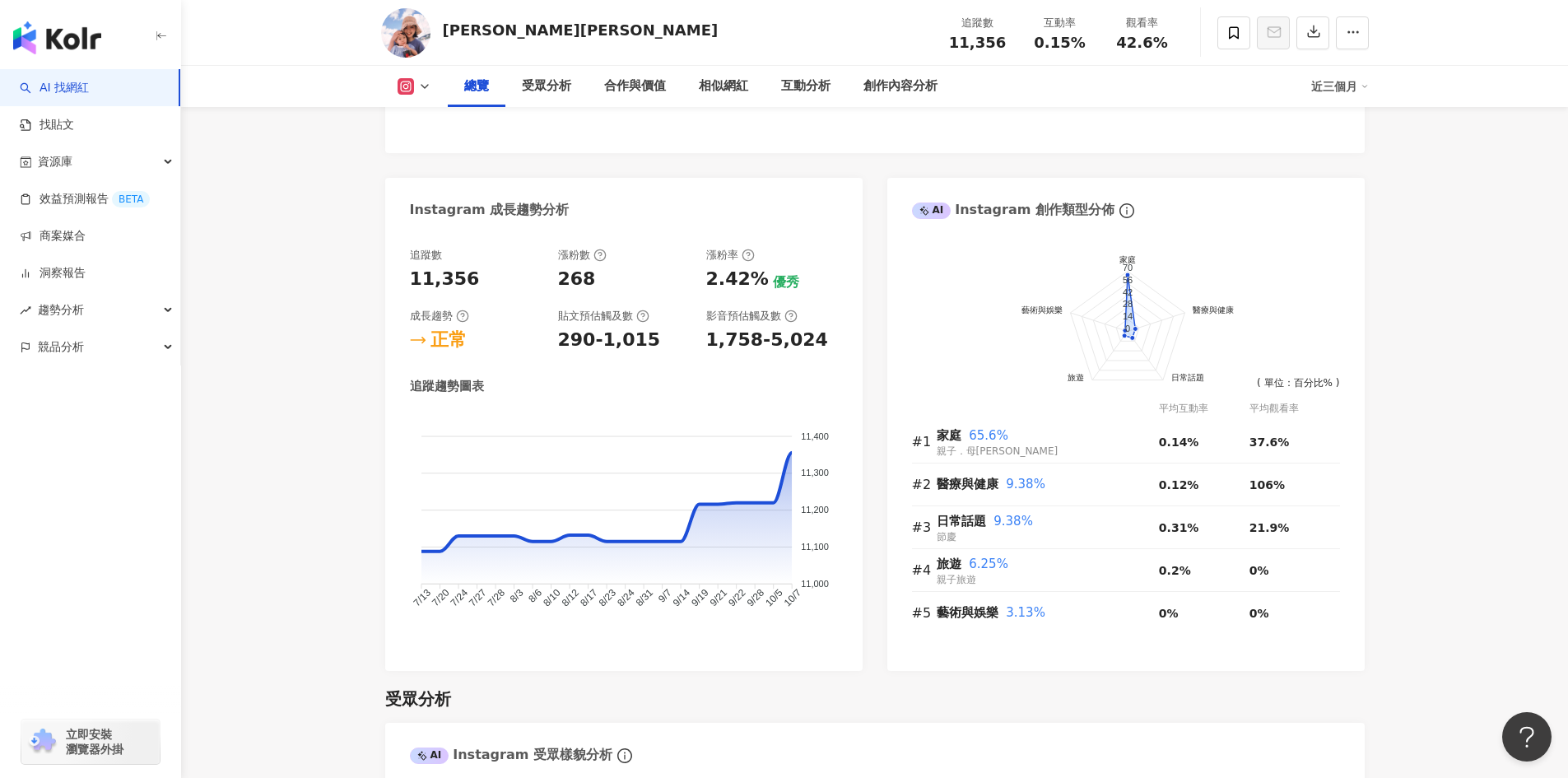
scroll to position [841, 0]
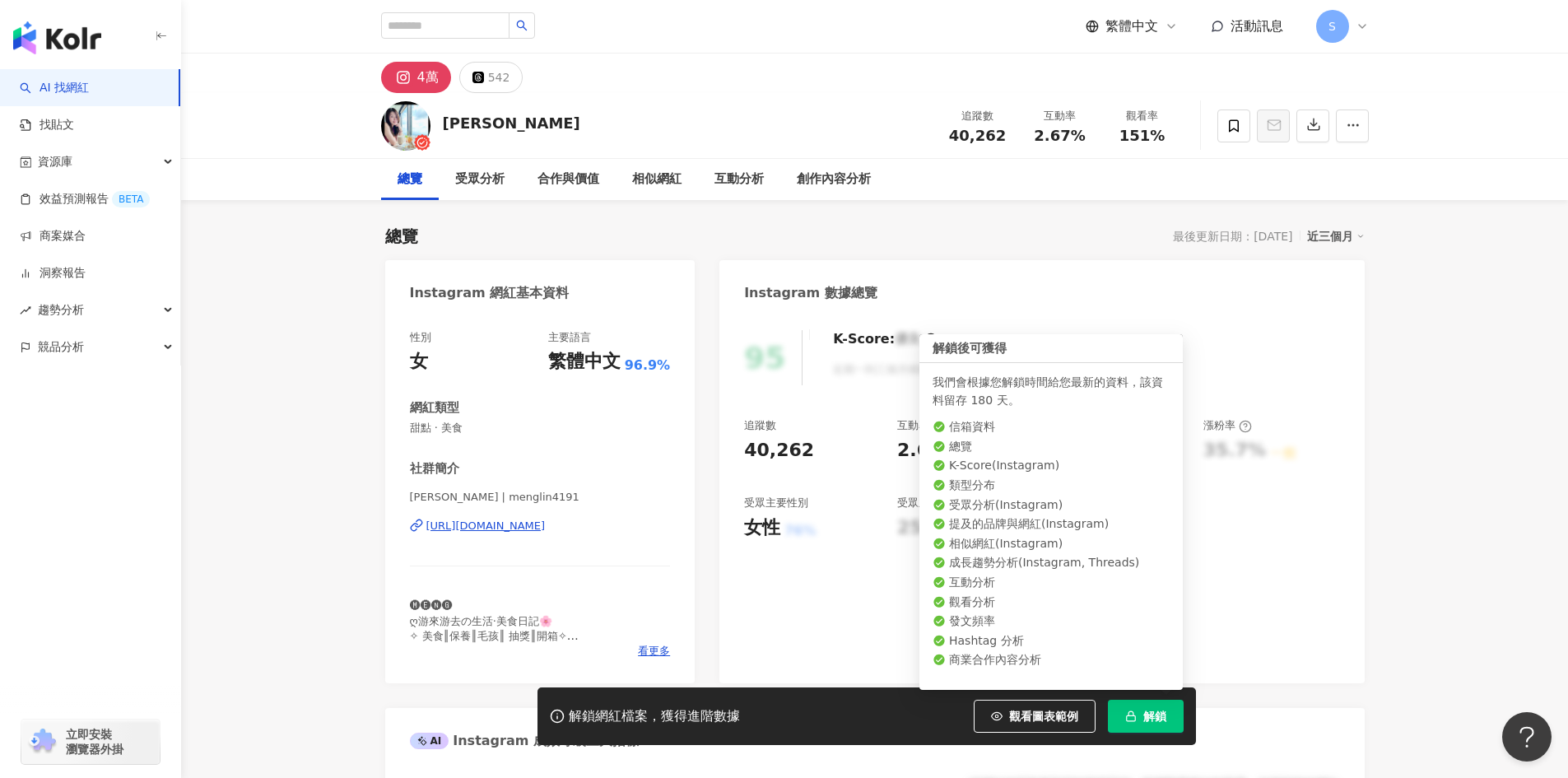
click at [1169, 699] on button "解鎖" at bounding box center [1145, 715] width 76 height 33
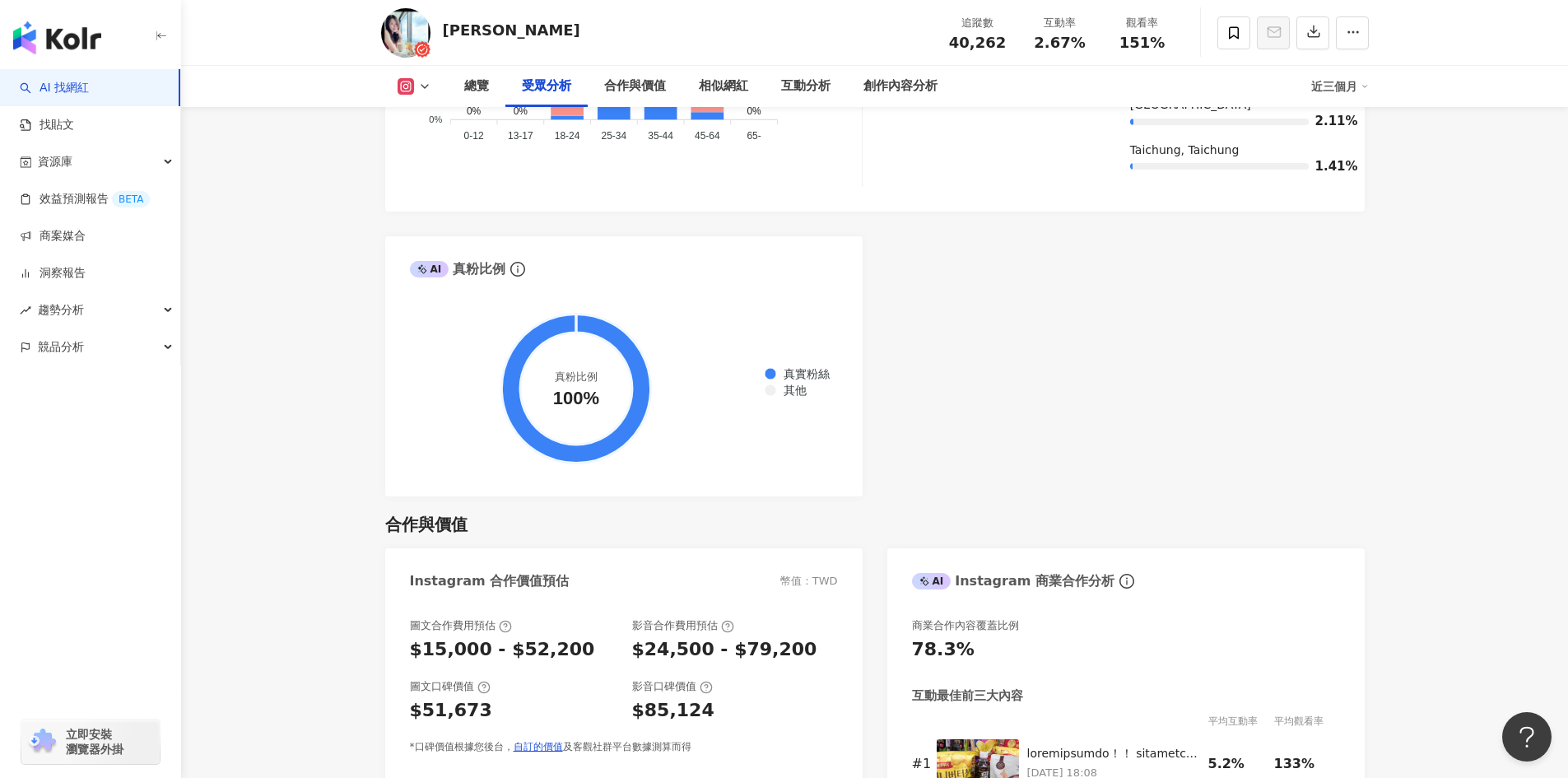
scroll to position [2057, 0]
